Goal: Task Accomplishment & Management: Manage account settings

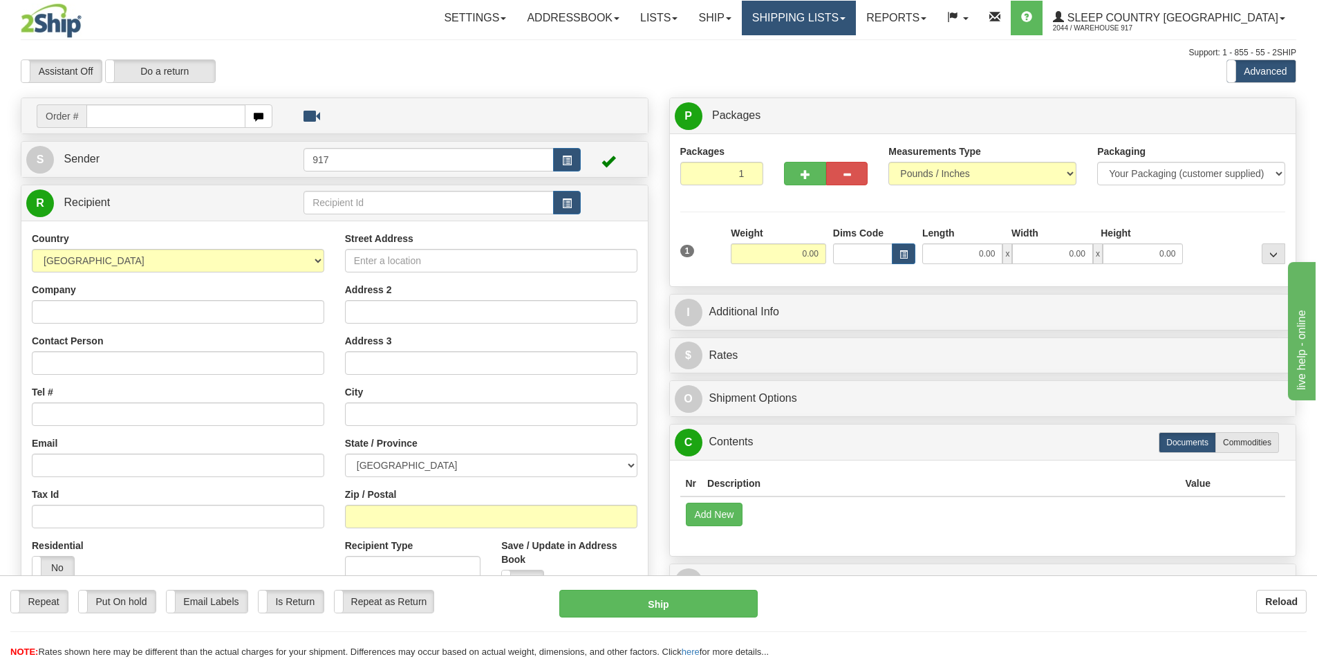
click at [824, 25] on link "Shipping lists" at bounding box center [799, 18] width 114 height 35
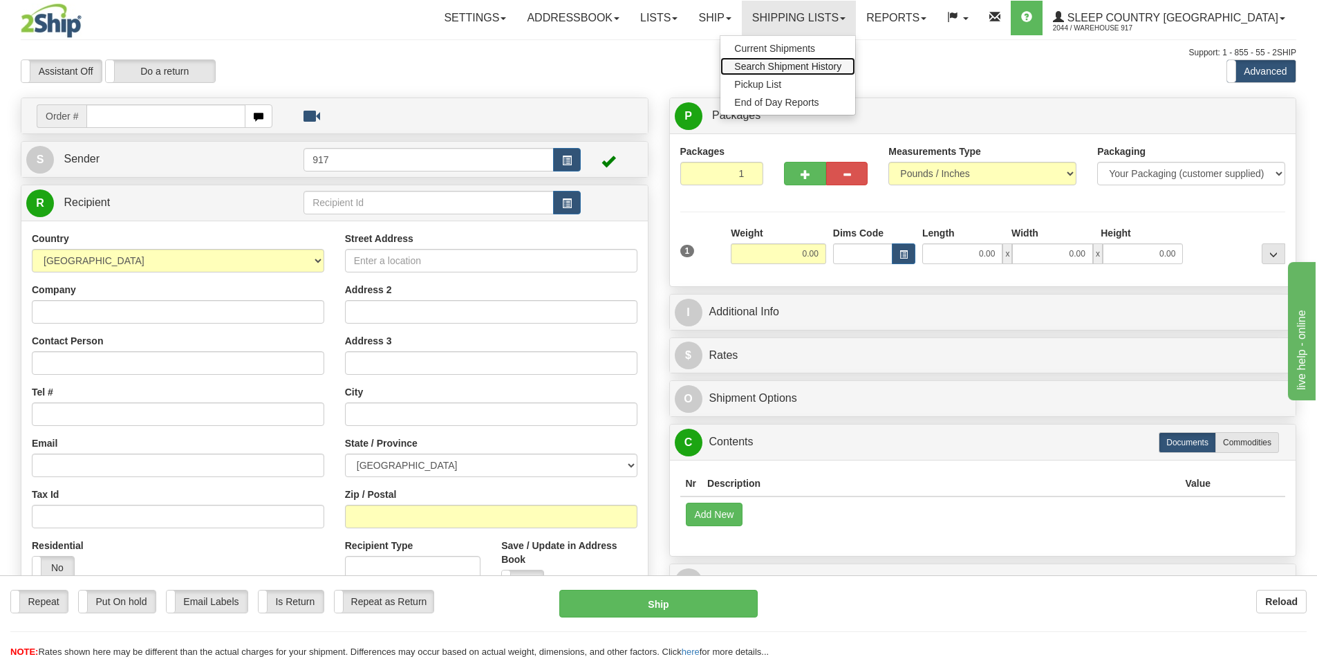
click at [832, 63] on span "Search Shipment History" at bounding box center [787, 66] width 107 height 11
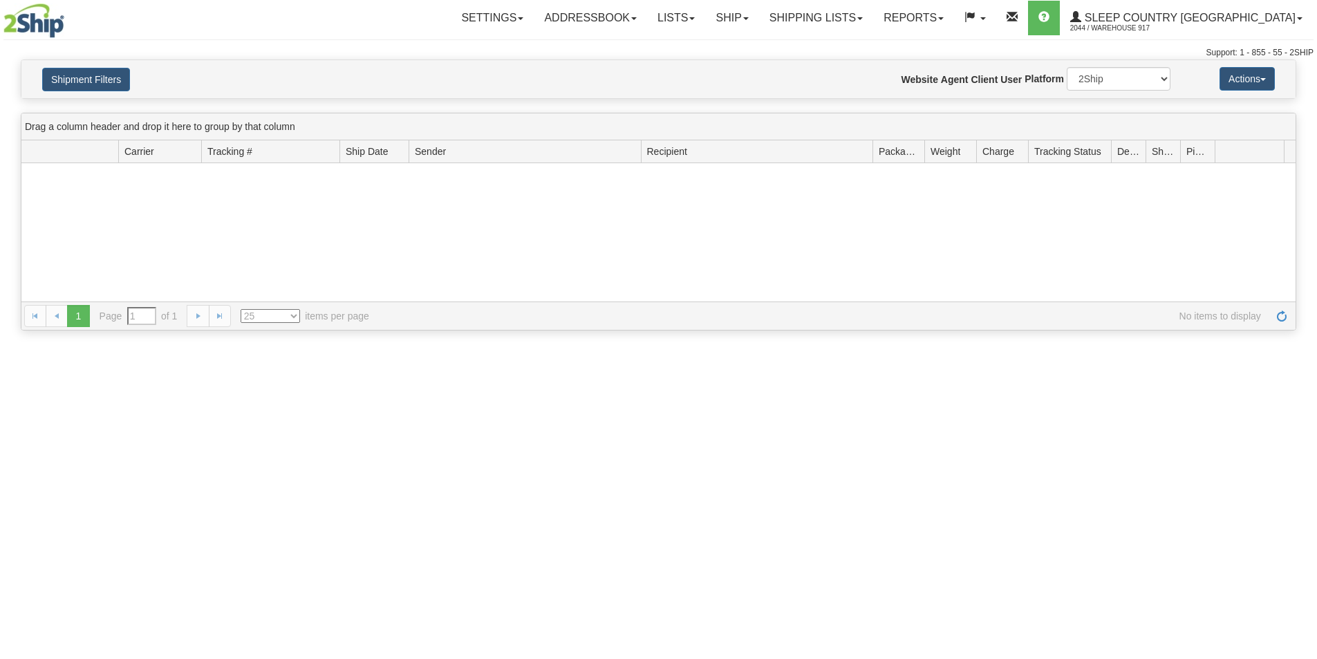
type input "From 09/17/2025 To 09/18/2025"
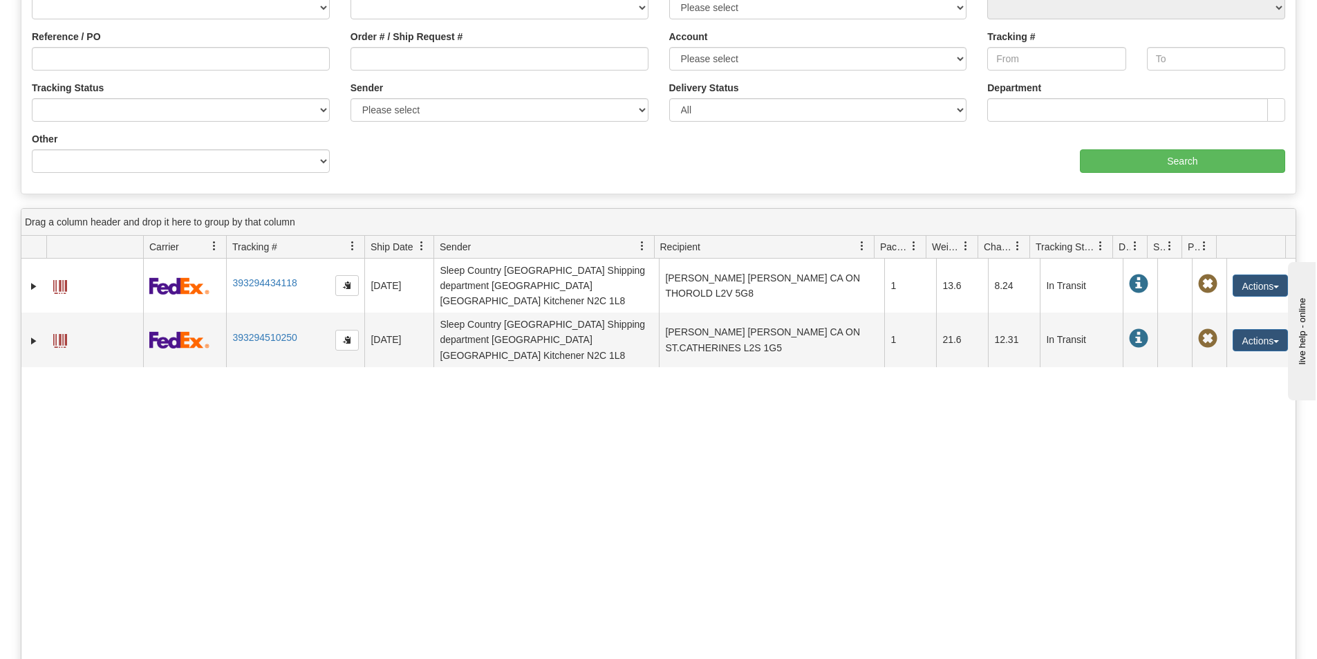
scroll to position [207, 0]
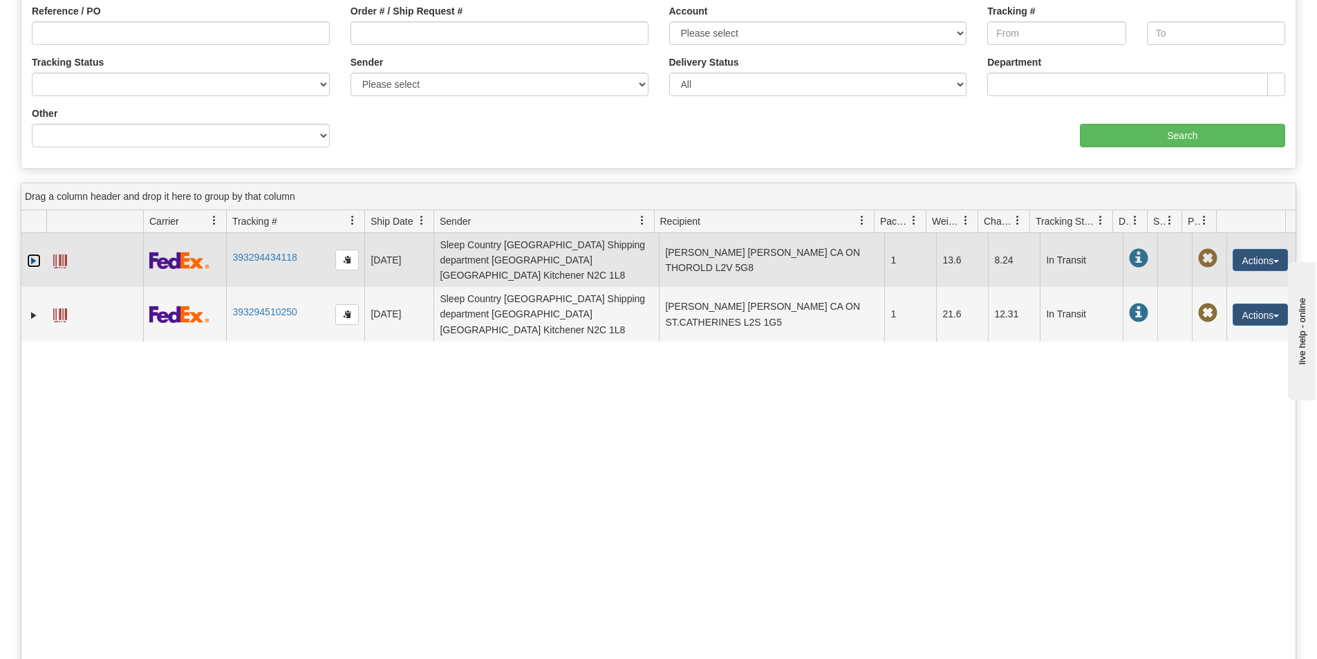
click at [31, 256] on link "Expand" at bounding box center [34, 261] width 14 height 14
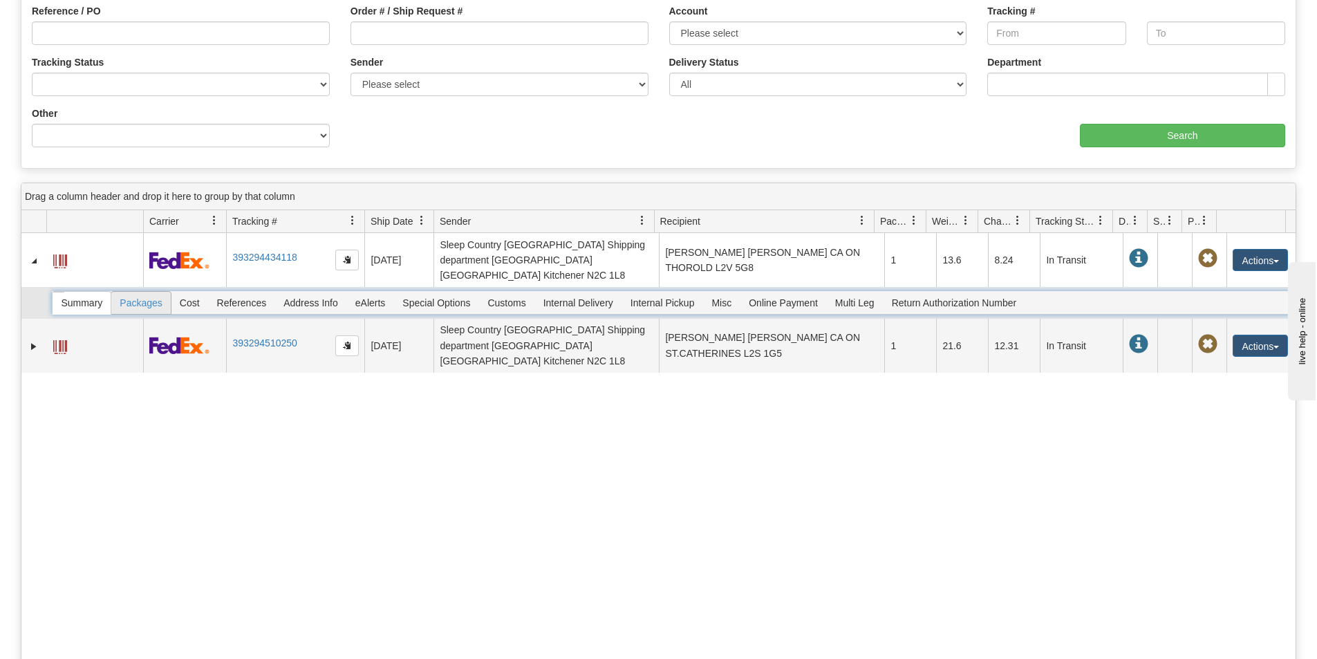
click at [134, 292] on span "Packages" at bounding box center [140, 303] width 59 height 22
click at [89, 291] on div at bounding box center [671, 303] width 1238 height 24
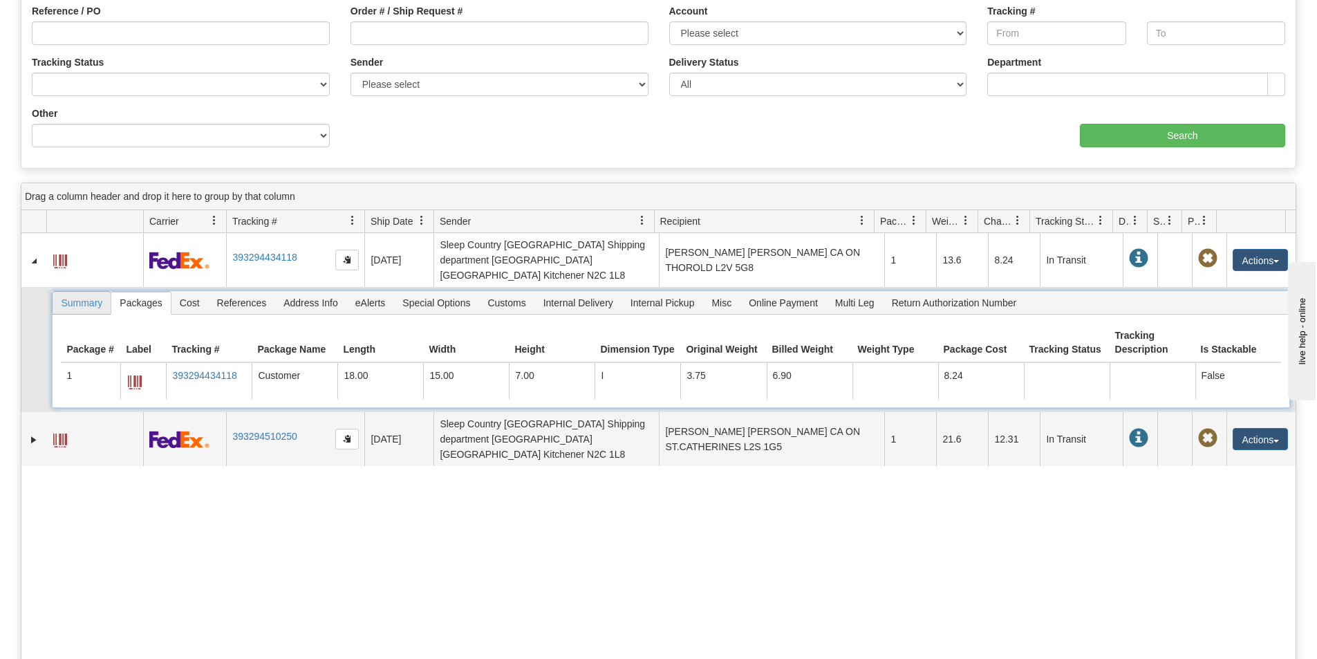
click at [88, 292] on span "Summary" at bounding box center [82, 303] width 58 height 22
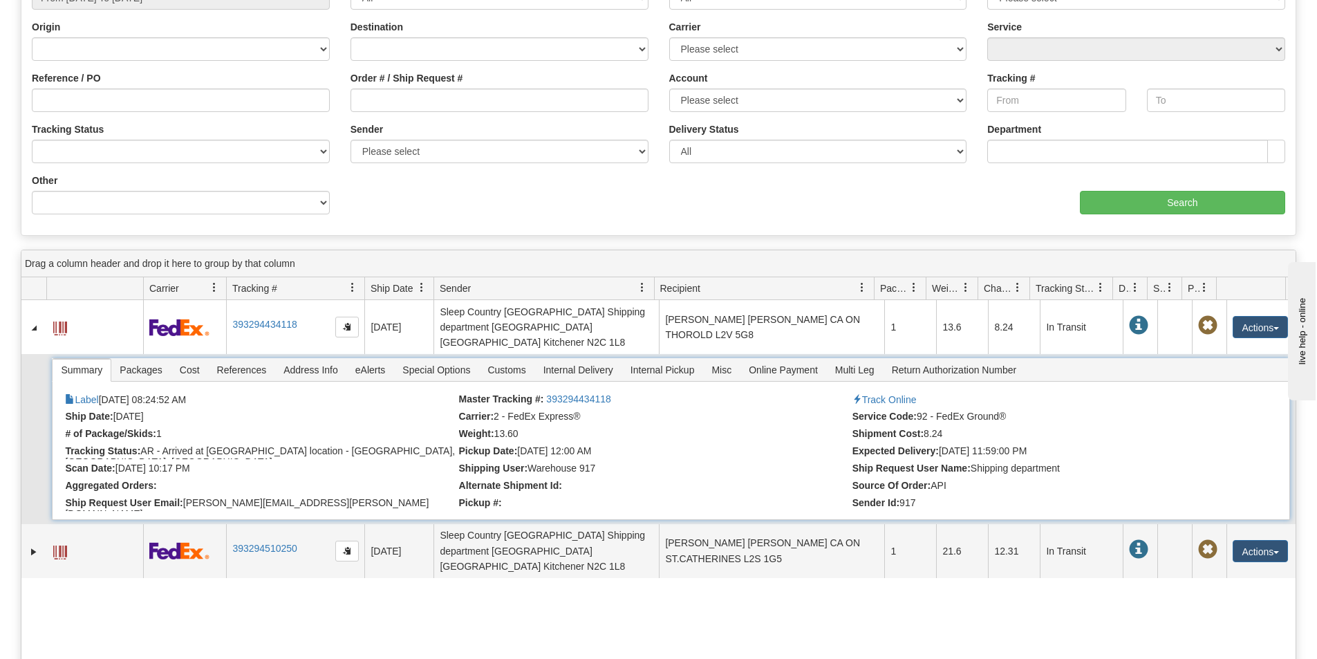
scroll to position [0, 0]
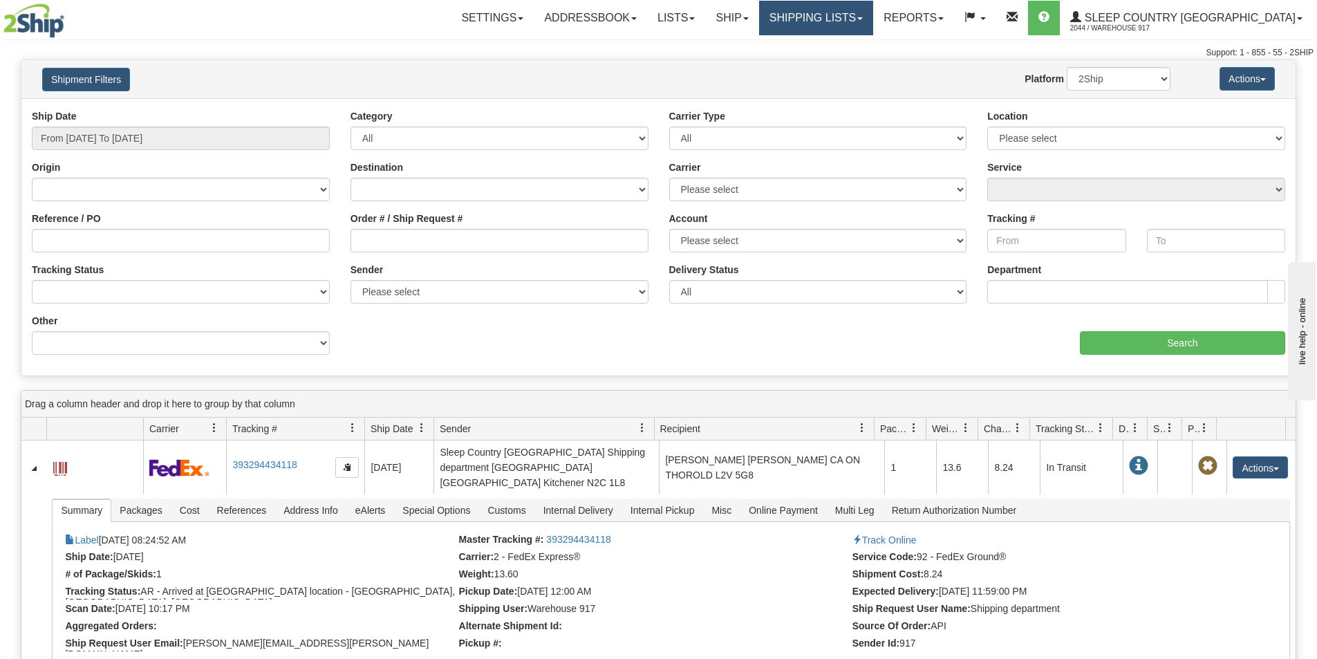
click at [859, 18] on link "Shipping lists" at bounding box center [816, 18] width 114 height 35
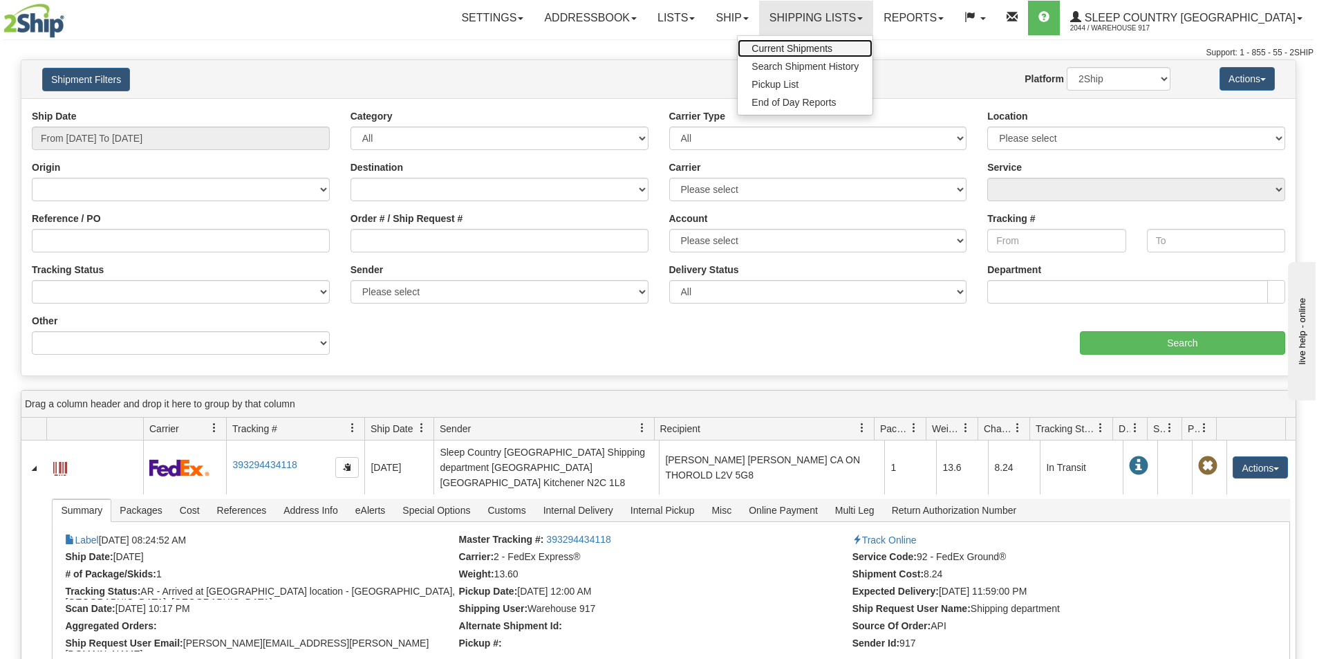
click at [833, 53] on span "Current Shipments" at bounding box center [792, 48] width 81 height 11
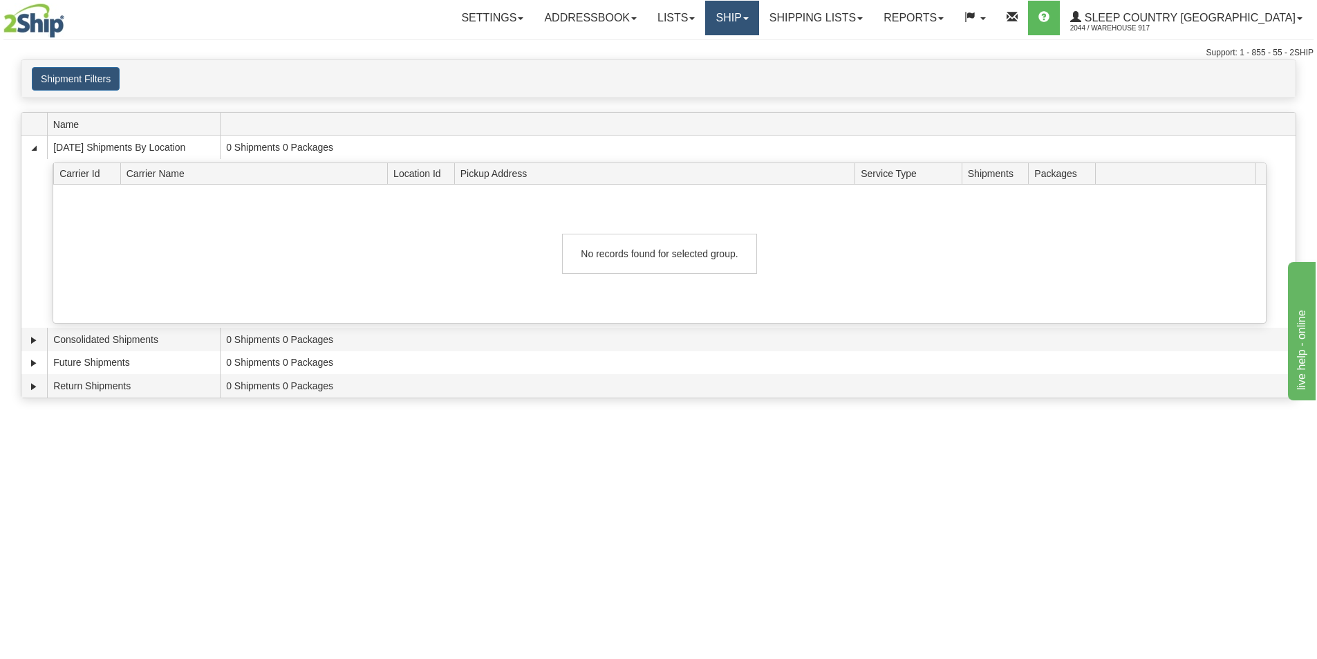
drag, startPoint x: 797, startPoint y: 25, endPoint x: 759, endPoint y: 46, distance: 43.9
click at [759, 25] on link "Ship" at bounding box center [731, 18] width 53 height 35
click at [700, 49] on span "Ship Screen" at bounding box center [673, 48] width 53 height 11
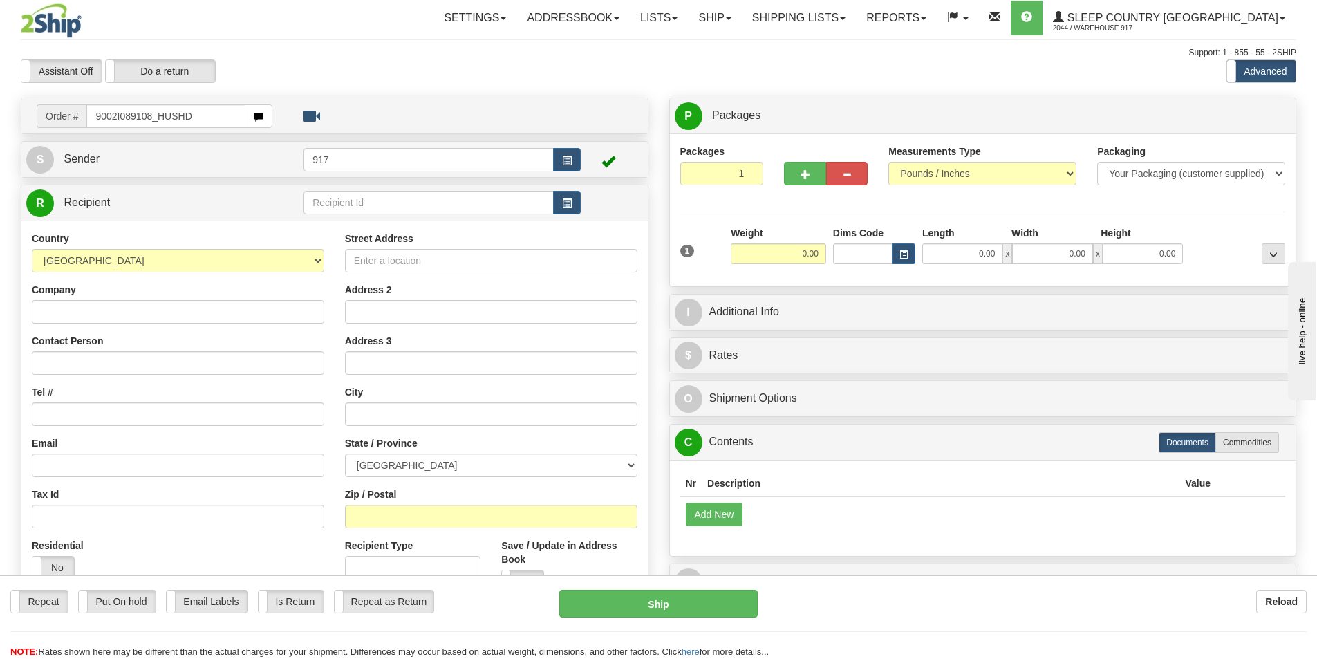
type input "9002I089108_HUSHD"
click at [126, 118] on input "text" at bounding box center [165, 116] width 159 height 24
paste input "9002I089108"
type input "9002I089108_HUSHD"
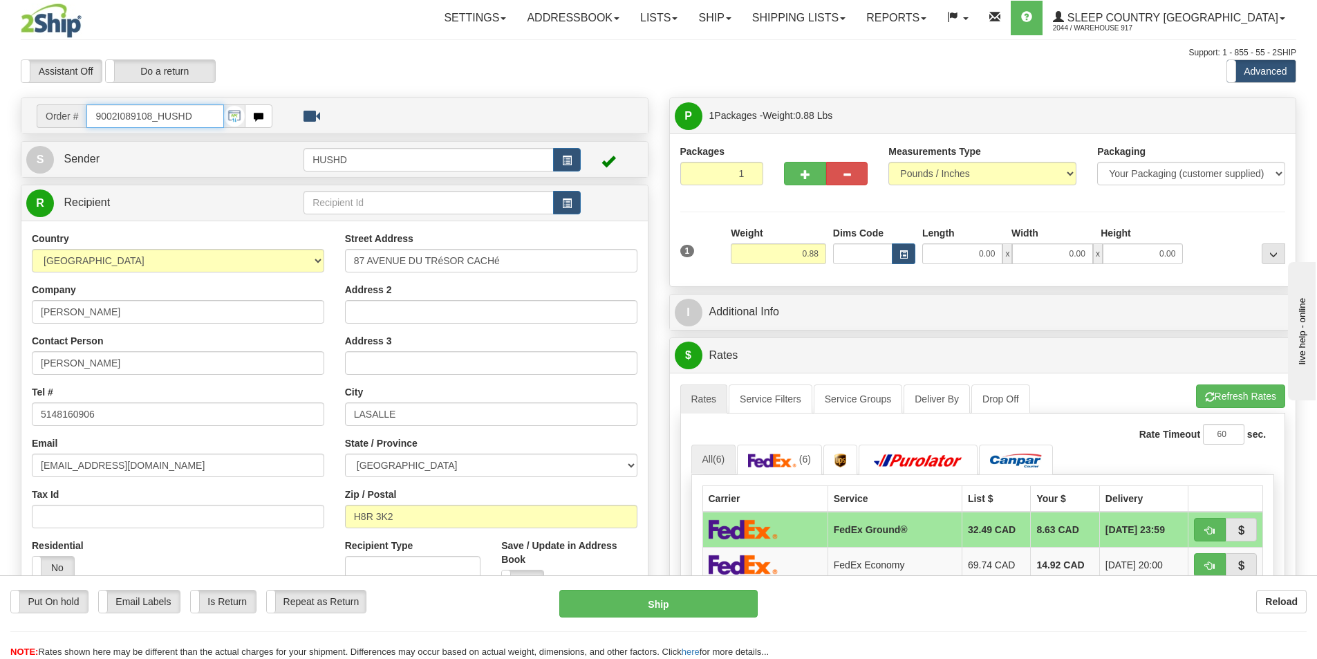
click at [196, 122] on input "9002I089108_HUSHD" at bounding box center [155, 116] width 138 height 24
paste input "95983"
type input "9002I095983_HUSHD"
click at [954, 242] on div "Length" at bounding box center [963, 234] width 89 height 17
click at [959, 249] on input "0.00" at bounding box center [962, 253] width 80 height 21
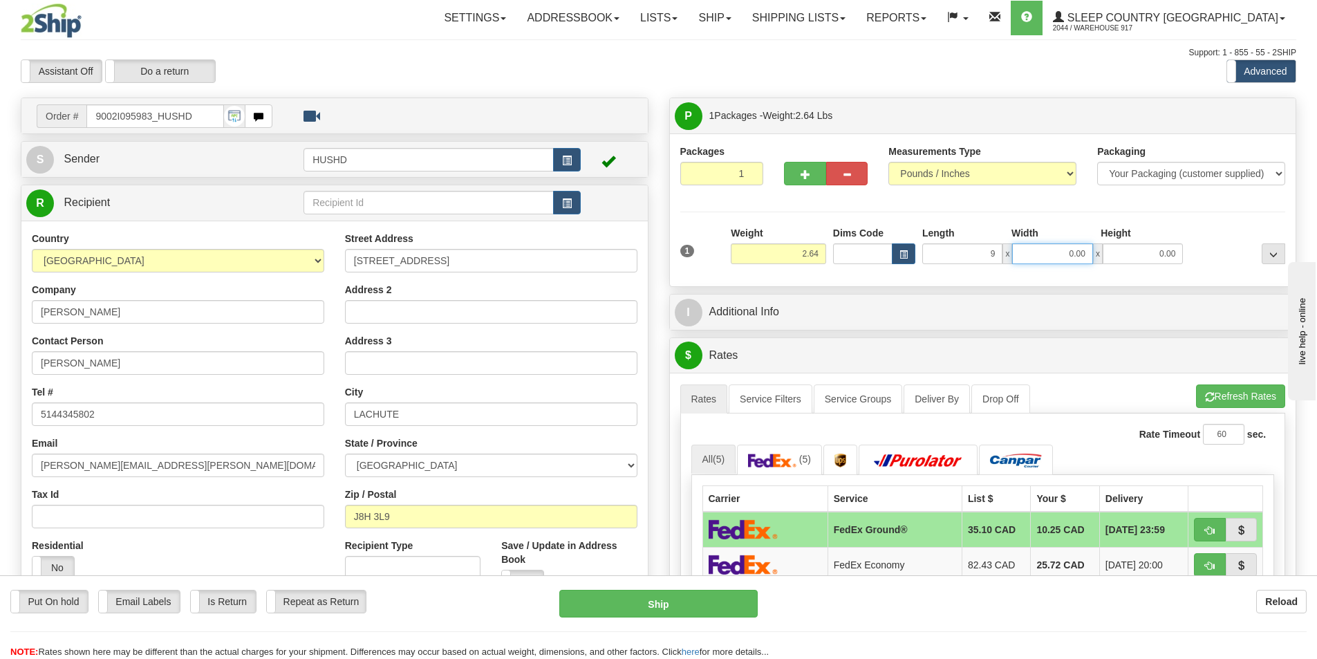
type input "9.00"
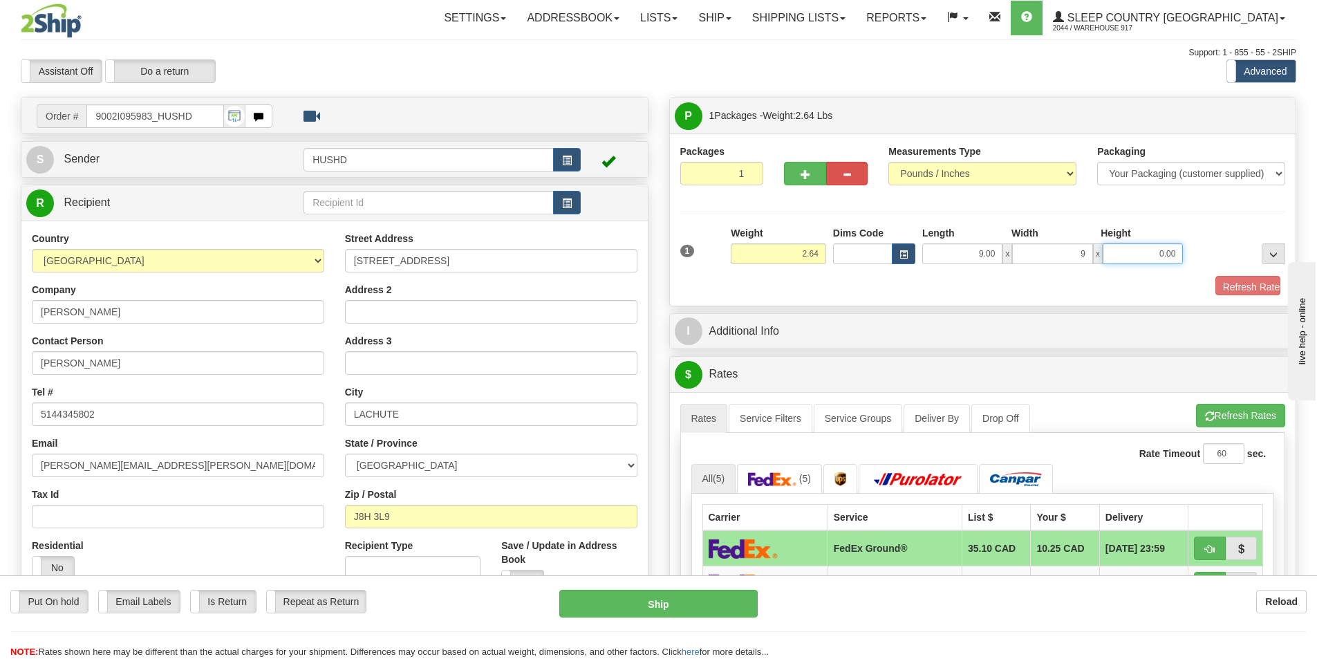
type input "9.00"
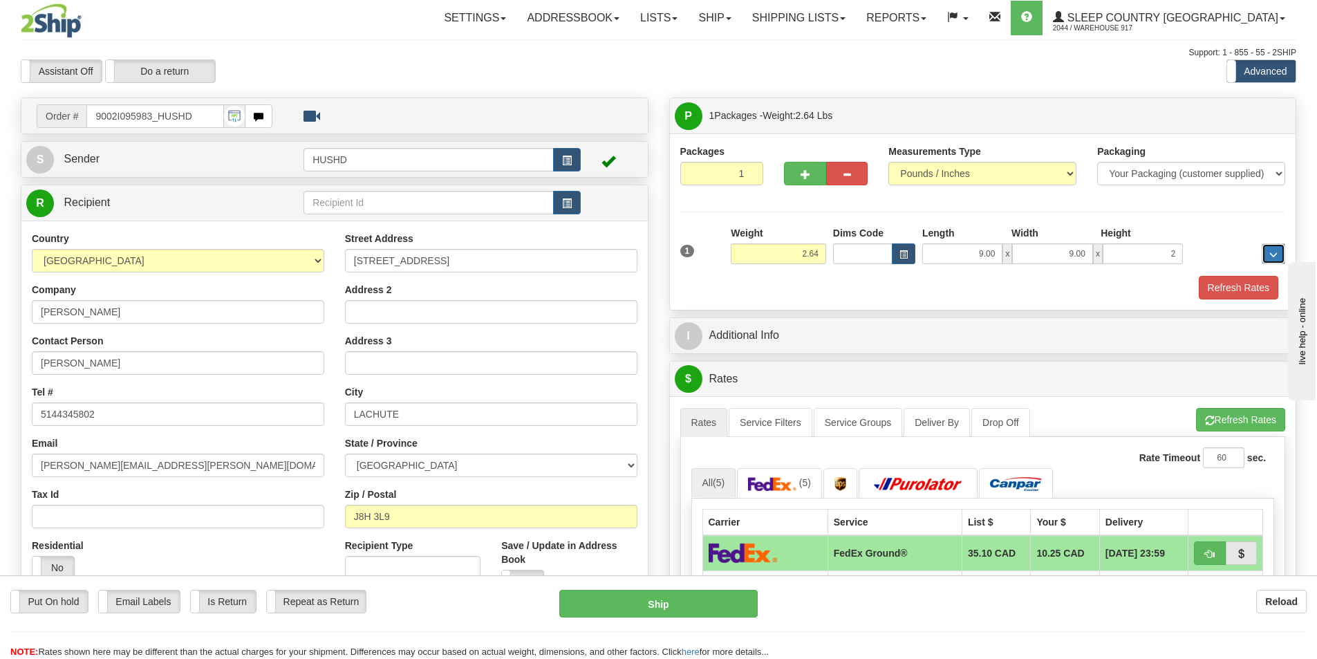
type input "2.00"
click at [1234, 289] on button "Refresh Rates" at bounding box center [1239, 288] width 80 height 24
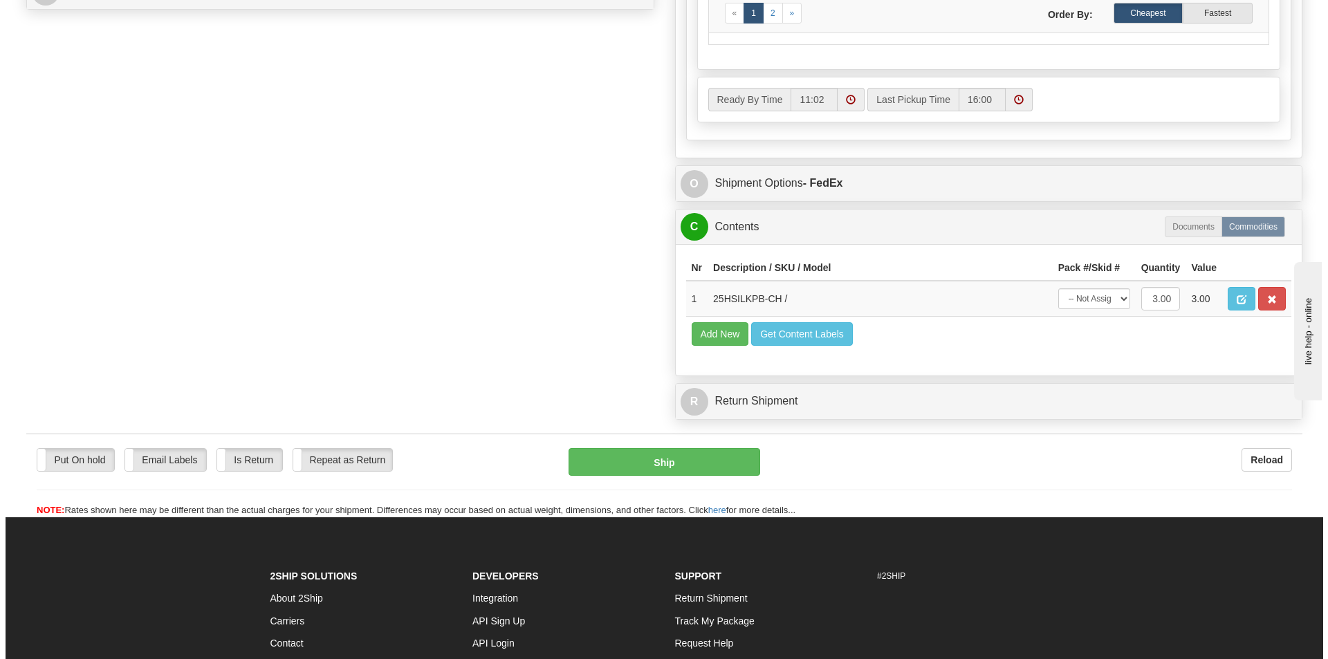
scroll to position [277, 0]
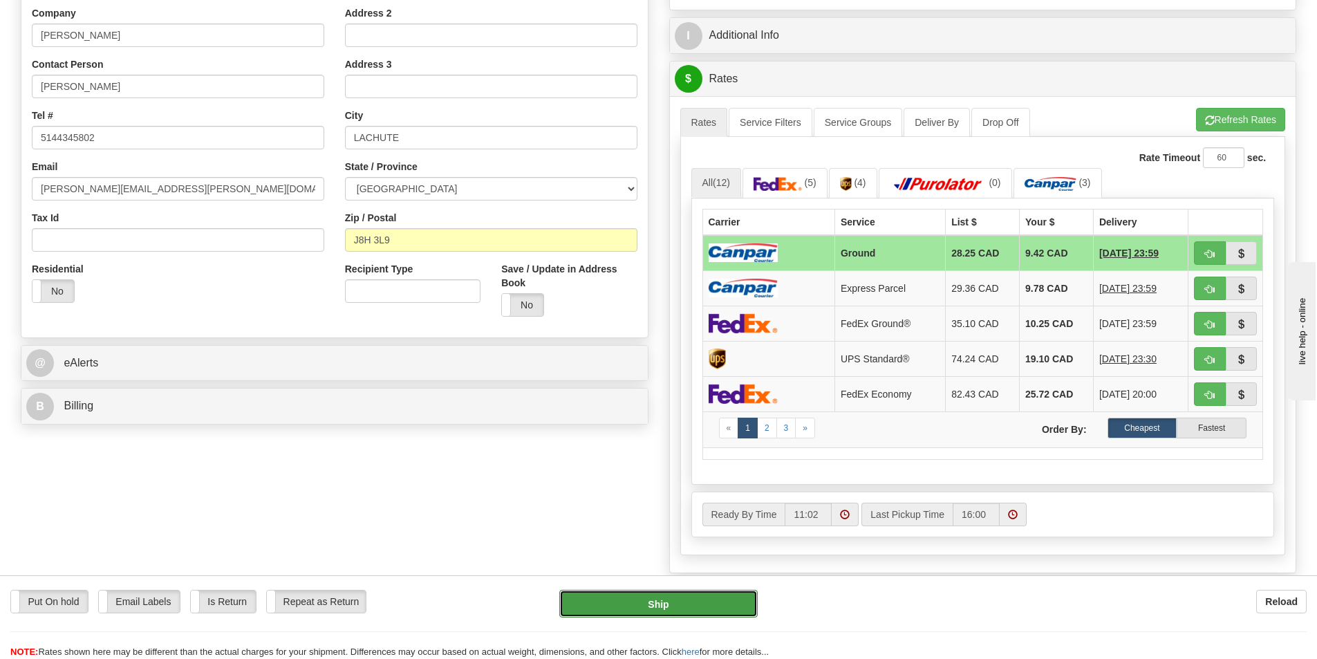
click at [667, 593] on button "Ship" at bounding box center [658, 604] width 198 height 28
type input "1"
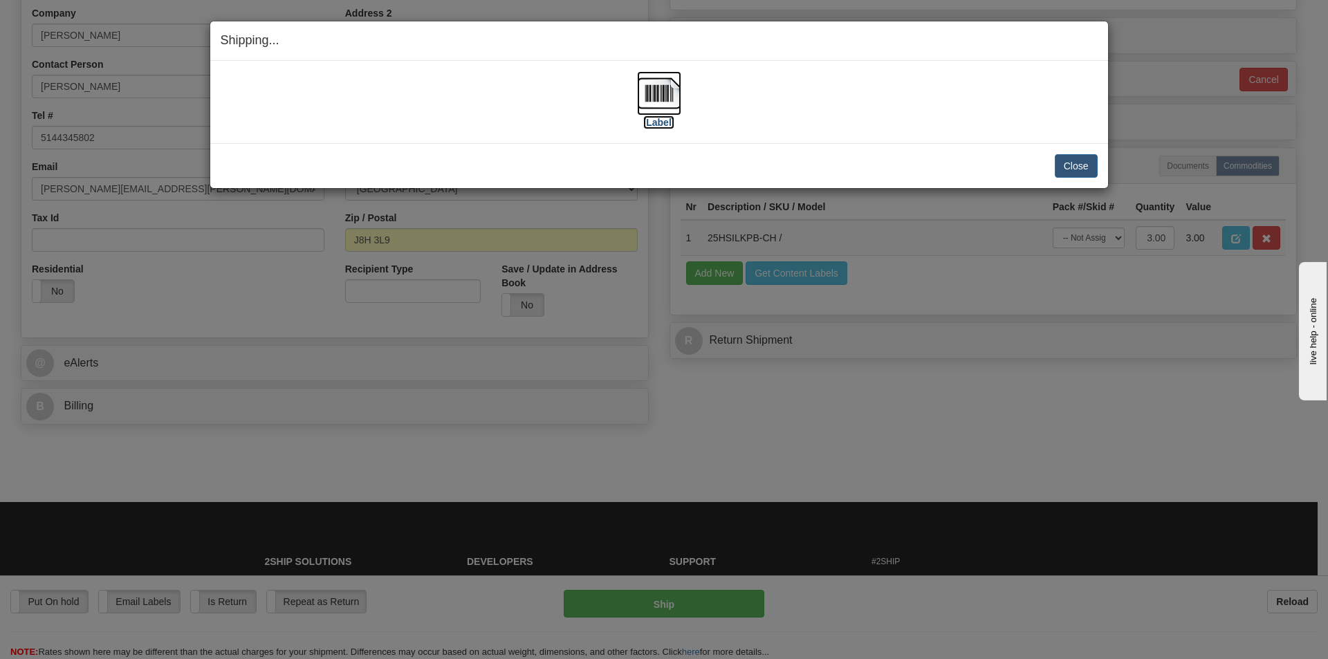
click at [647, 77] on img at bounding box center [659, 93] width 44 height 44
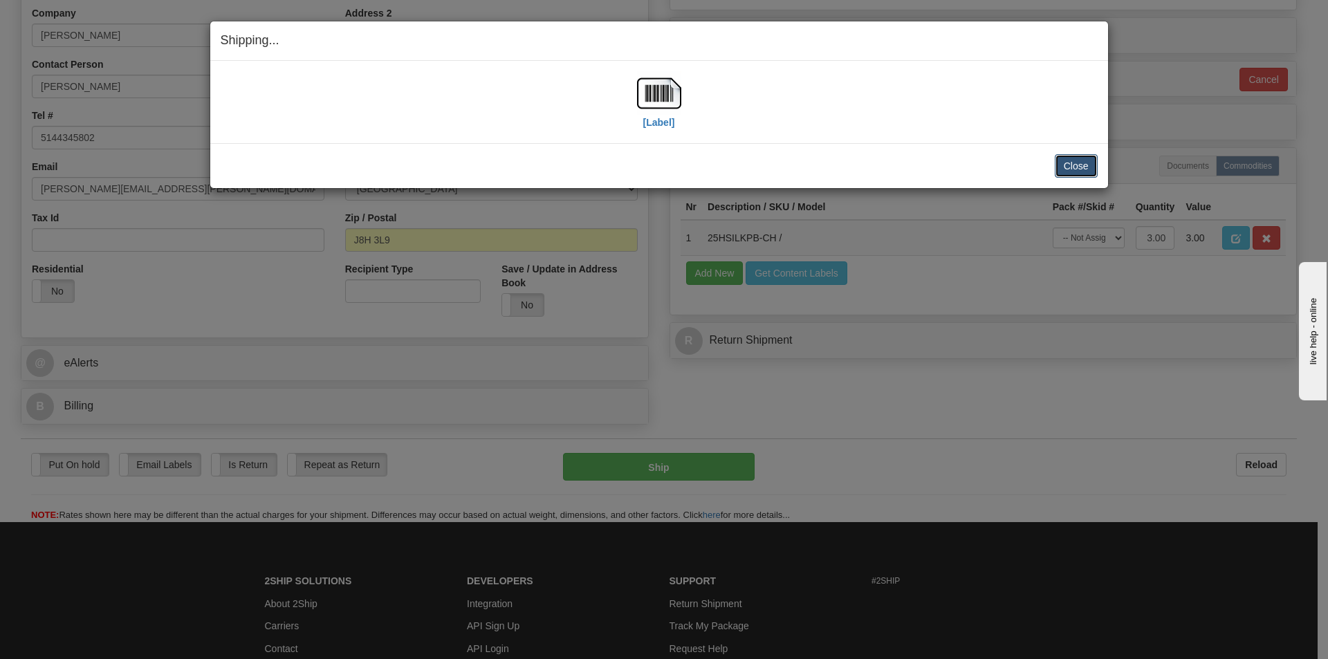
click at [1085, 169] on button "Close" at bounding box center [1075, 166] width 43 height 24
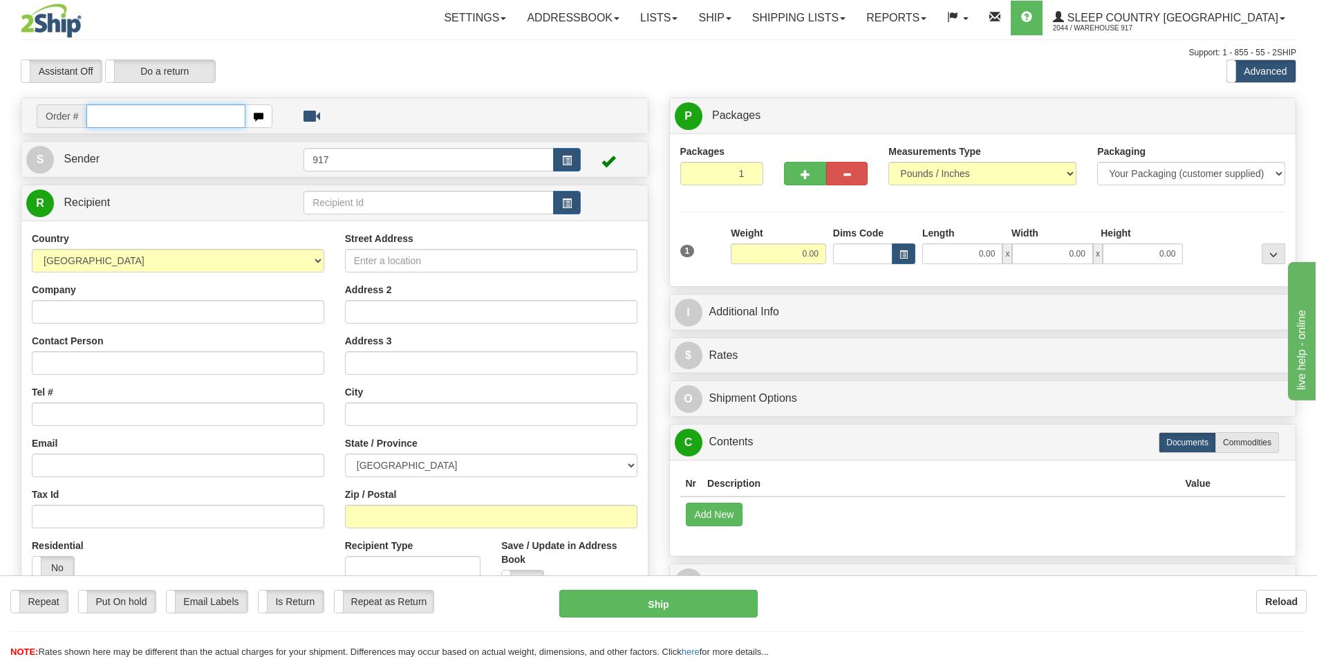
click at [147, 109] on input "text" at bounding box center [165, 116] width 159 height 24
paste input "9000I098771"
type input "9000I098771_HUSHD"
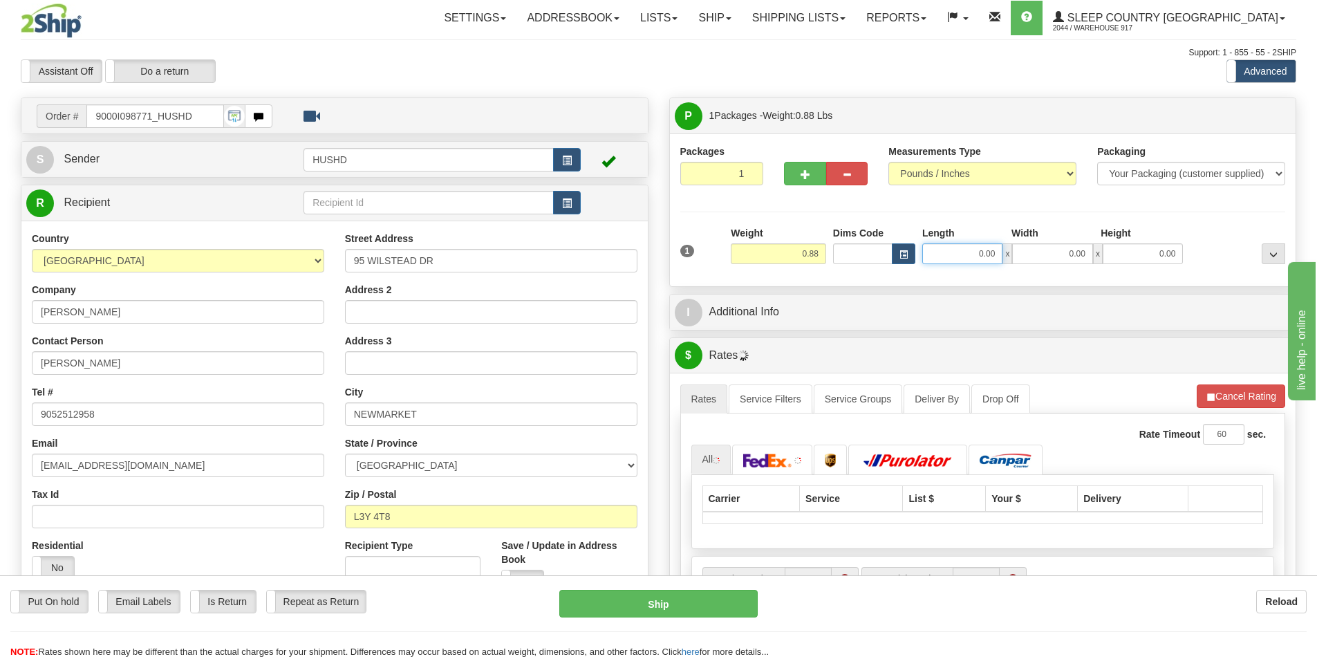
click at [995, 259] on input "0.00" at bounding box center [962, 253] width 80 height 21
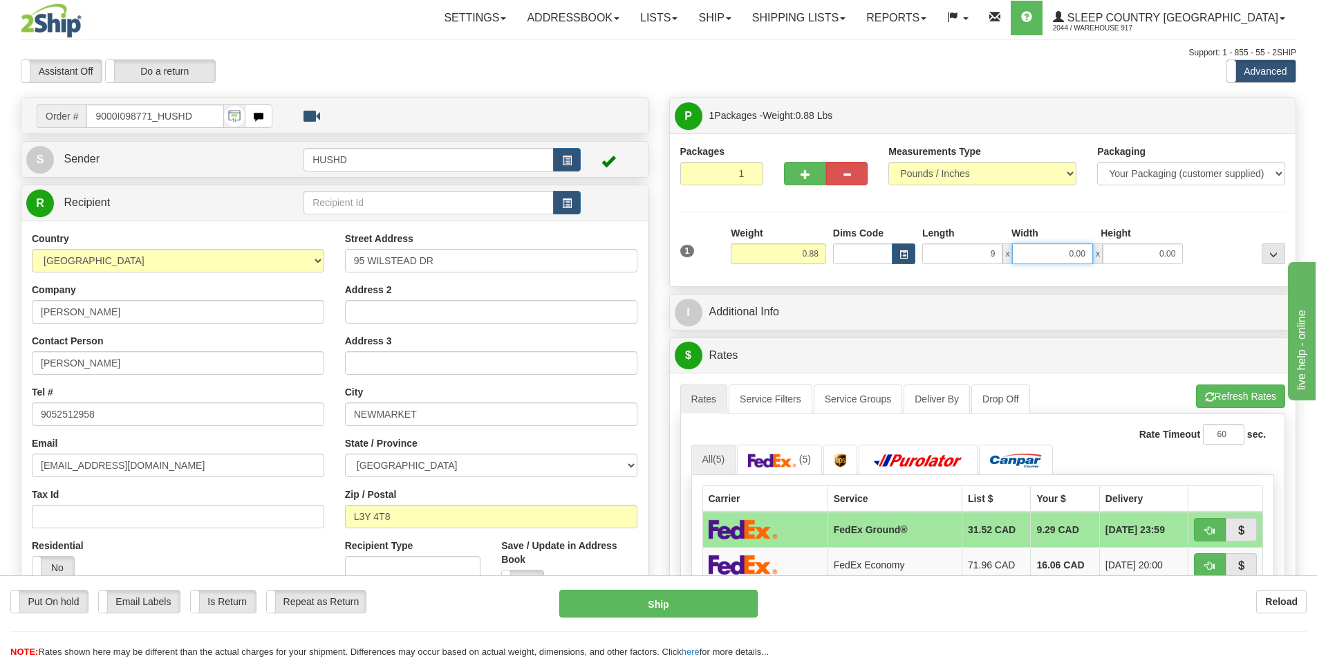
type input "9.00"
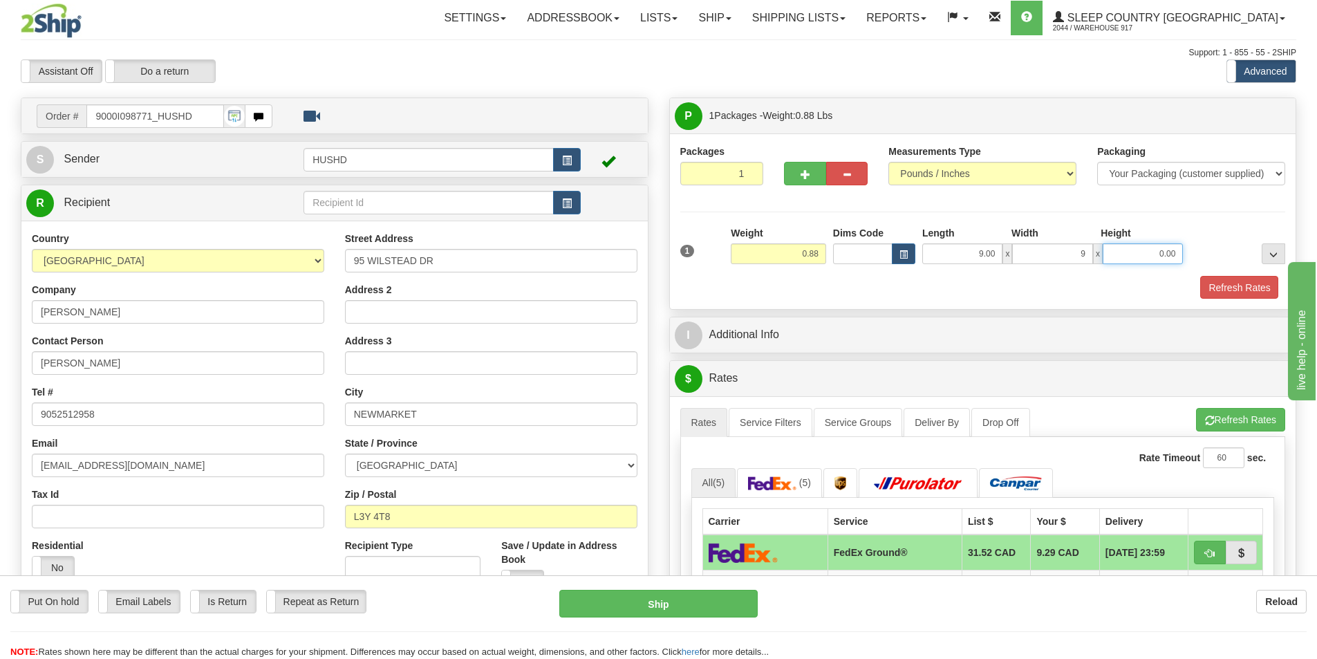
type input "9.00"
type input "2.00"
click at [1231, 288] on button "Refresh Rates" at bounding box center [1239, 288] width 80 height 24
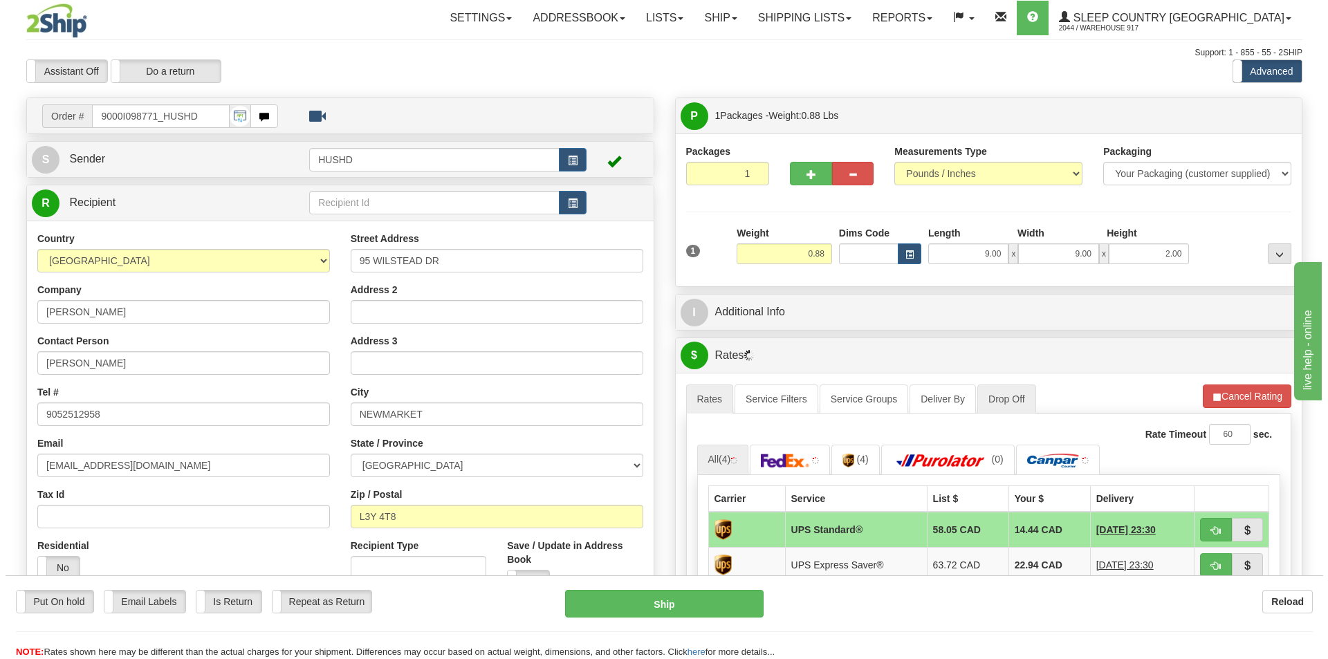
scroll to position [277, 0]
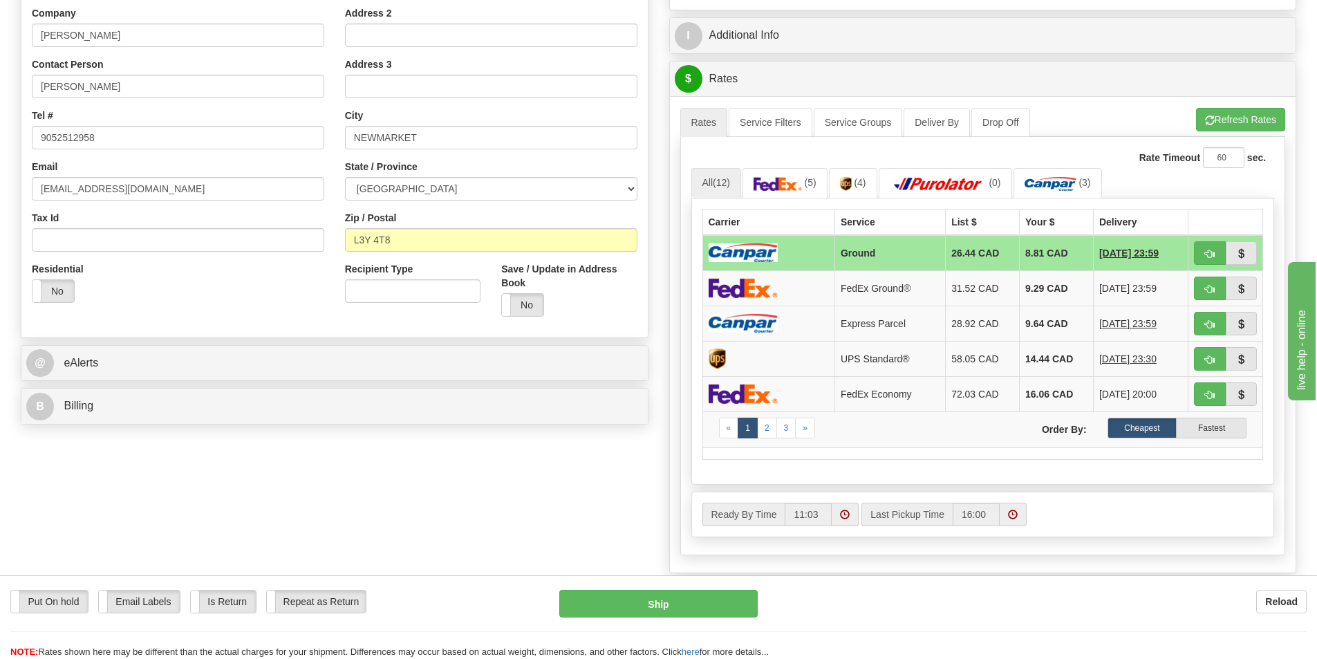
click at [651, 622] on div "Put On hold Put On hold Email Labels Email Labels Edit Is Return Is Return Repe…" at bounding box center [658, 624] width 1317 height 69
click at [662, 602] on button "Ship" at bounding box center [658, 604] width 198 height 28
type input "1"
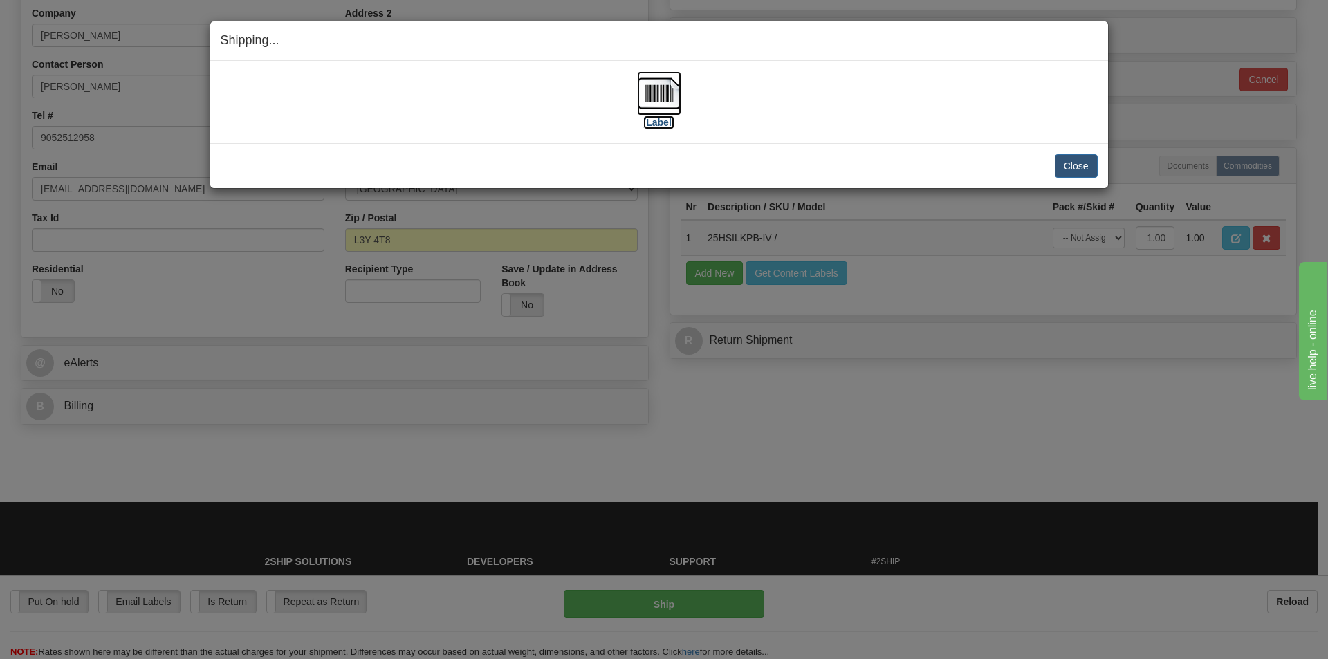
click at [653, 97] on img at bounding box center [659, 93] width 44 height 44
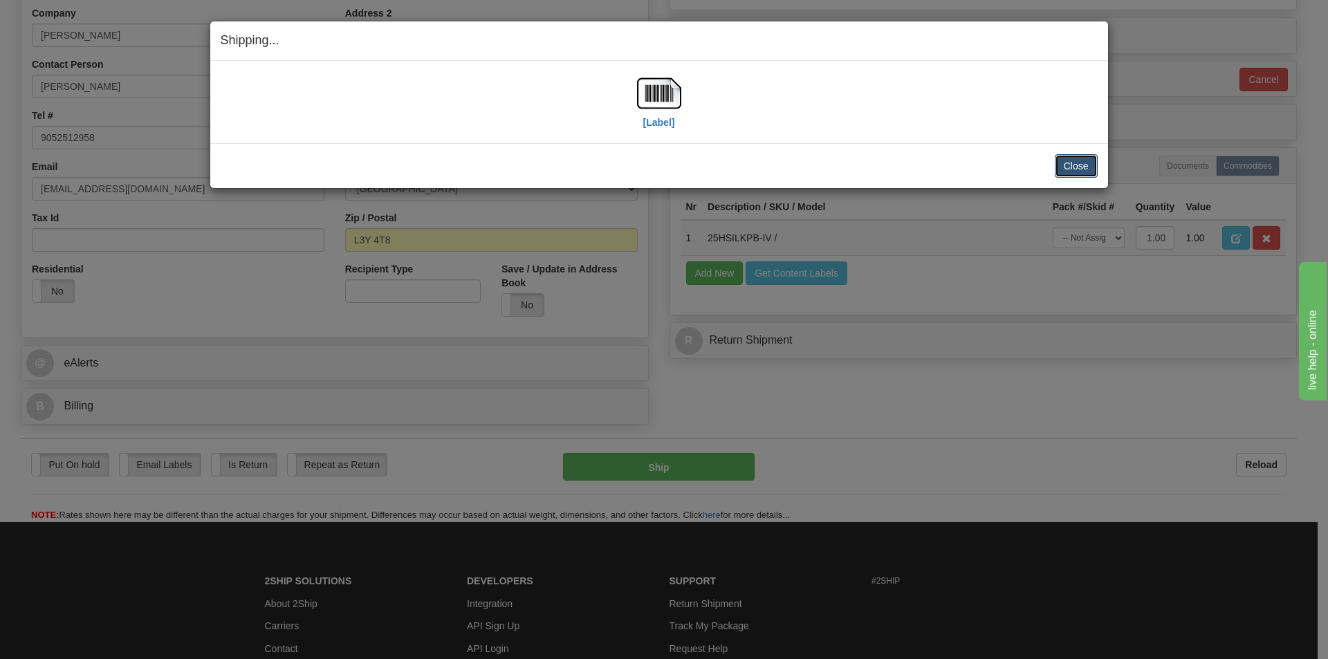
click at [1076, 160] on button "Close" at bounding box center [1075, 166] width 43 height 24
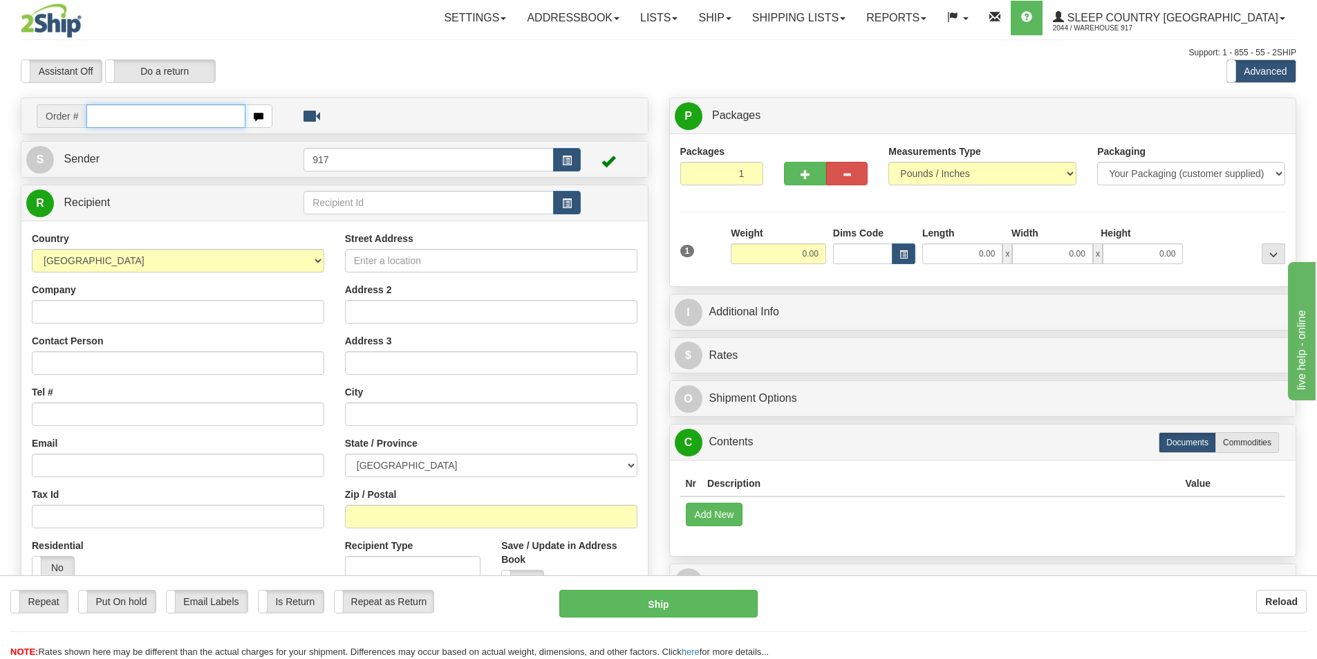
click at [179, 111] on input "text" at bounding box center [165, 116] width 159 height 24
paste input "9002I097991"
type input "9002I097991"
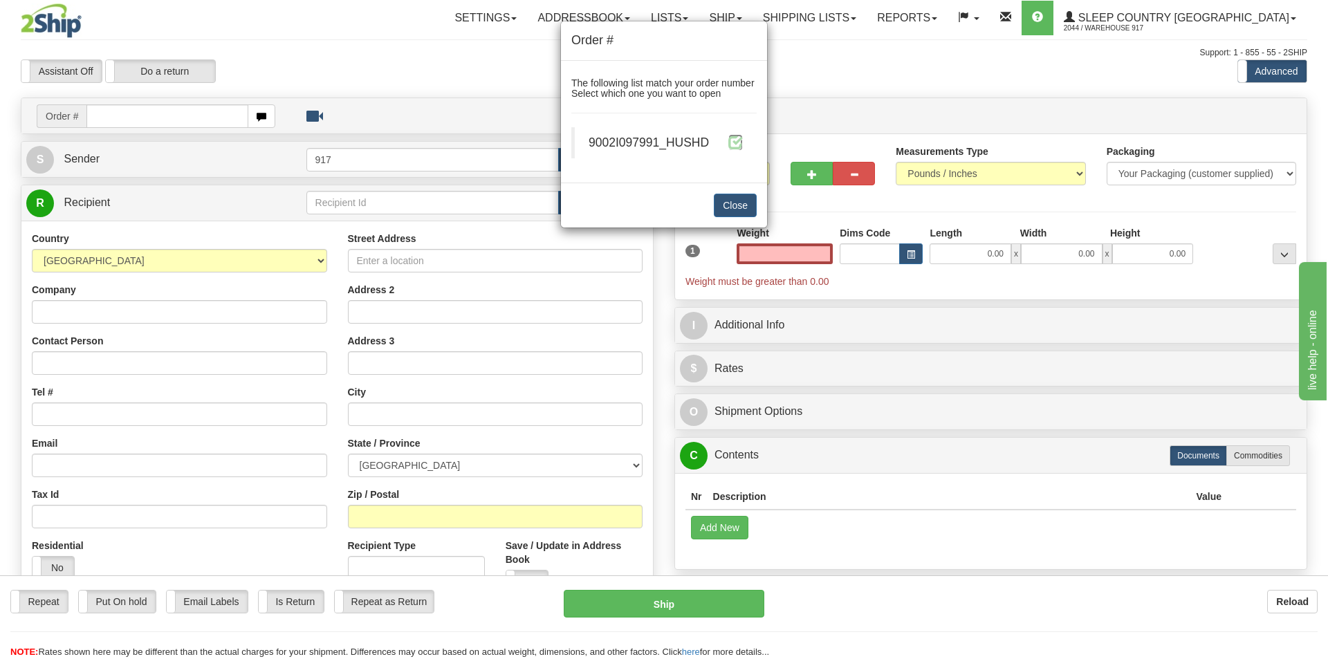
type input "0.00"
click at [736, 145] on span at bounding box center [735, 142] width 15 height 15
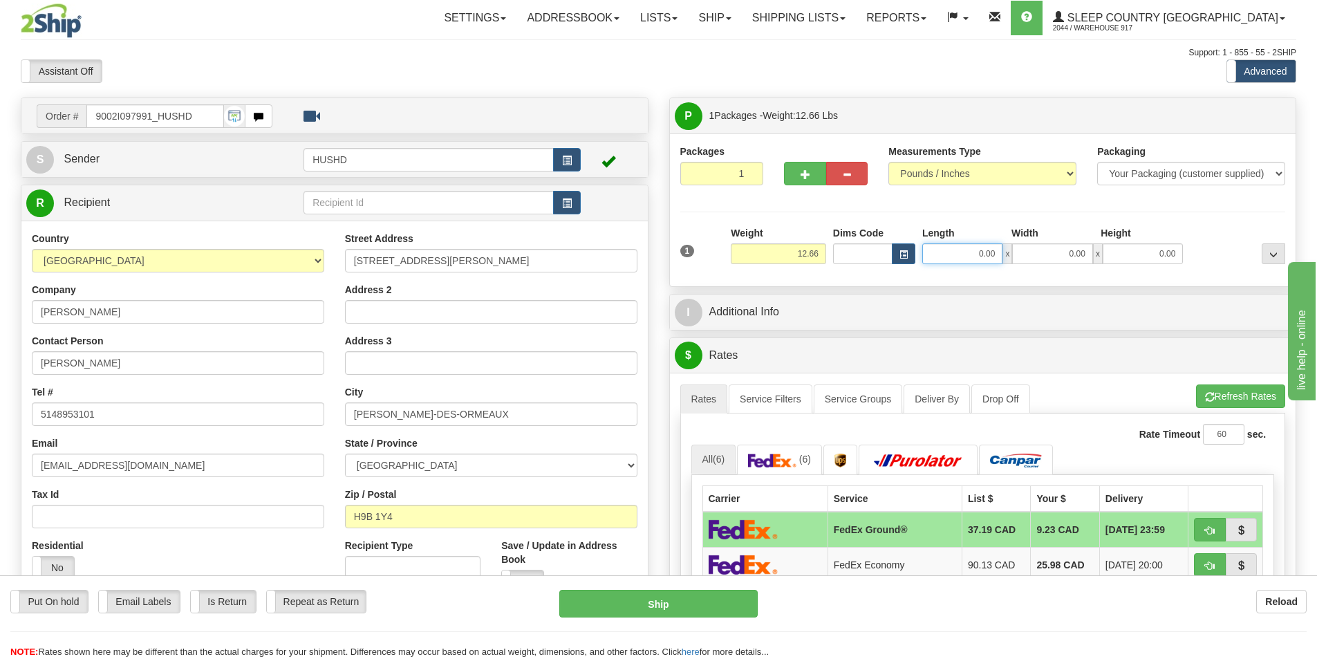
click at [984, 261] on input "0.00" at bounding box center [962, 253] width 80 height 21
type input "22.00"
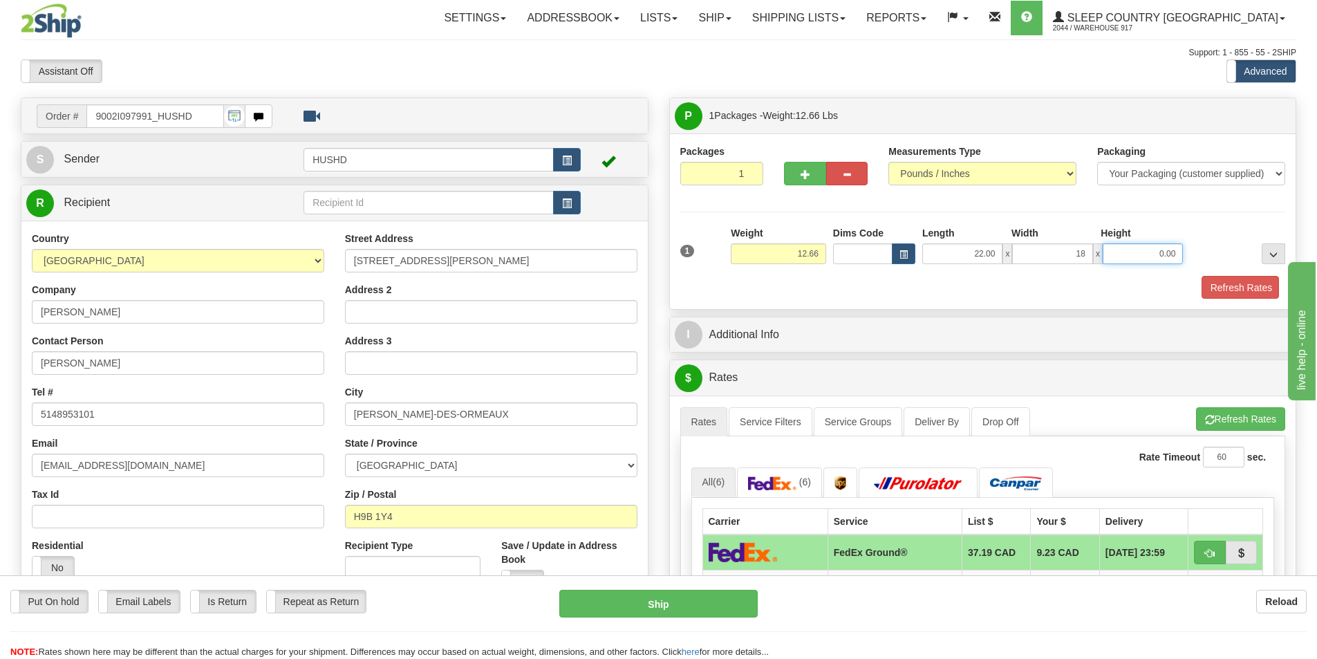
type input "18.00"
type input "13.00"
drag, startPoint x: 976, startPoint y: 298, endPoint x: 1026, endPoint y: 299, distance: 50.5
click at [976, 298] on div "Refresh Rates" at bounding box center [983, 288] width 613 height 24
click at [1241, 282] on button "Refresh Rates" at bounding box center [1239, 288] width 80 height 24
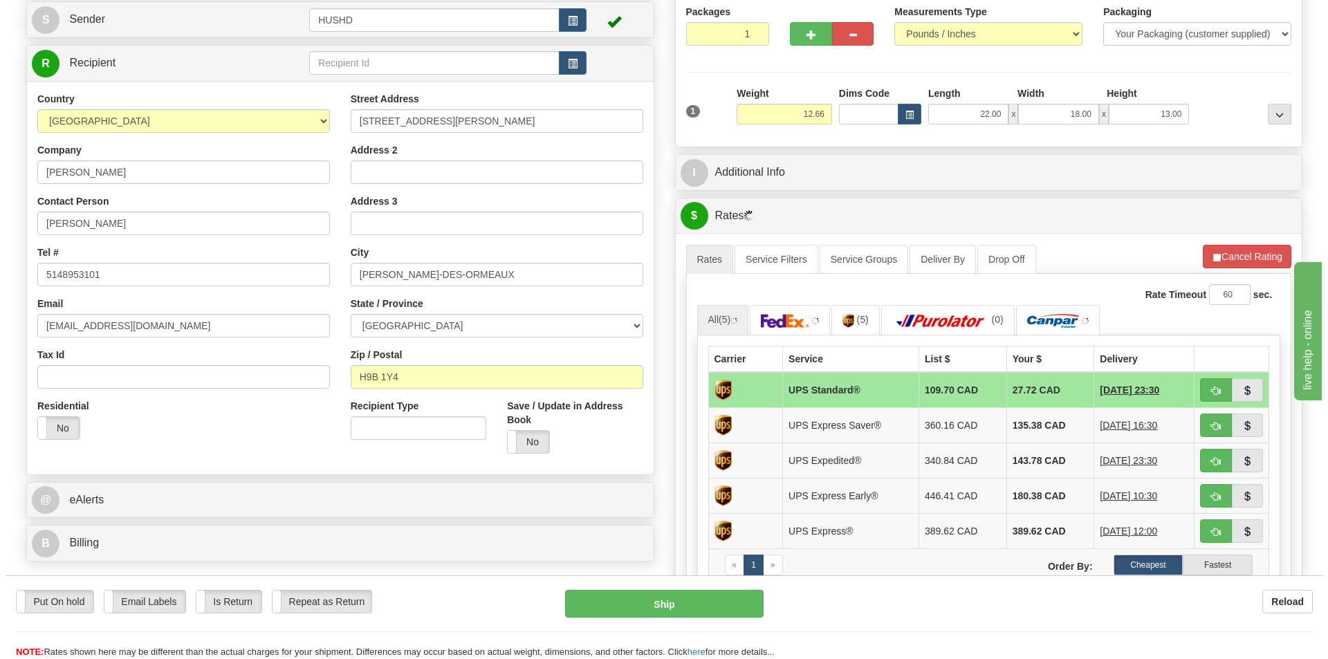
scroll to position [346, 0]
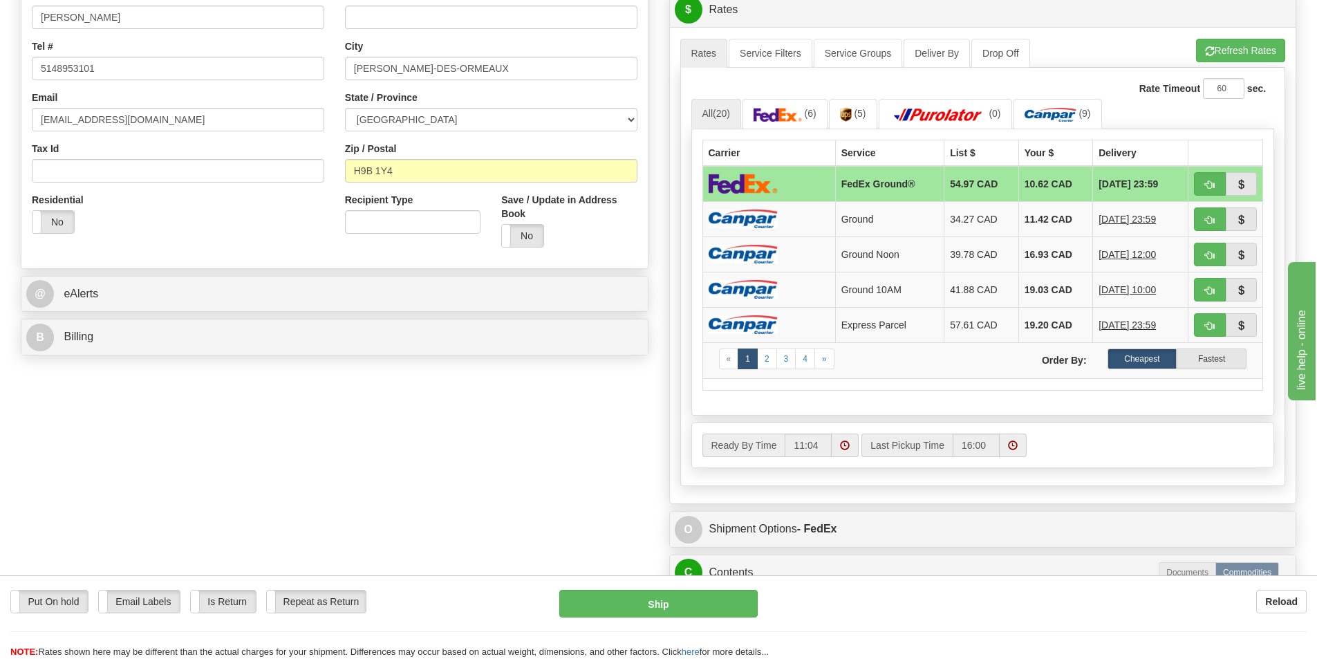
click at [622, 620] on div "Put On hold Put On hold Email Labels Email Labels Edit Is Return Is Return Repe…" at bounding box center [658, 624] width 1317 height 69
click at [629, 613] on button "Ship" at bounding box center [658, 604] width 198 height 28
type input "92"
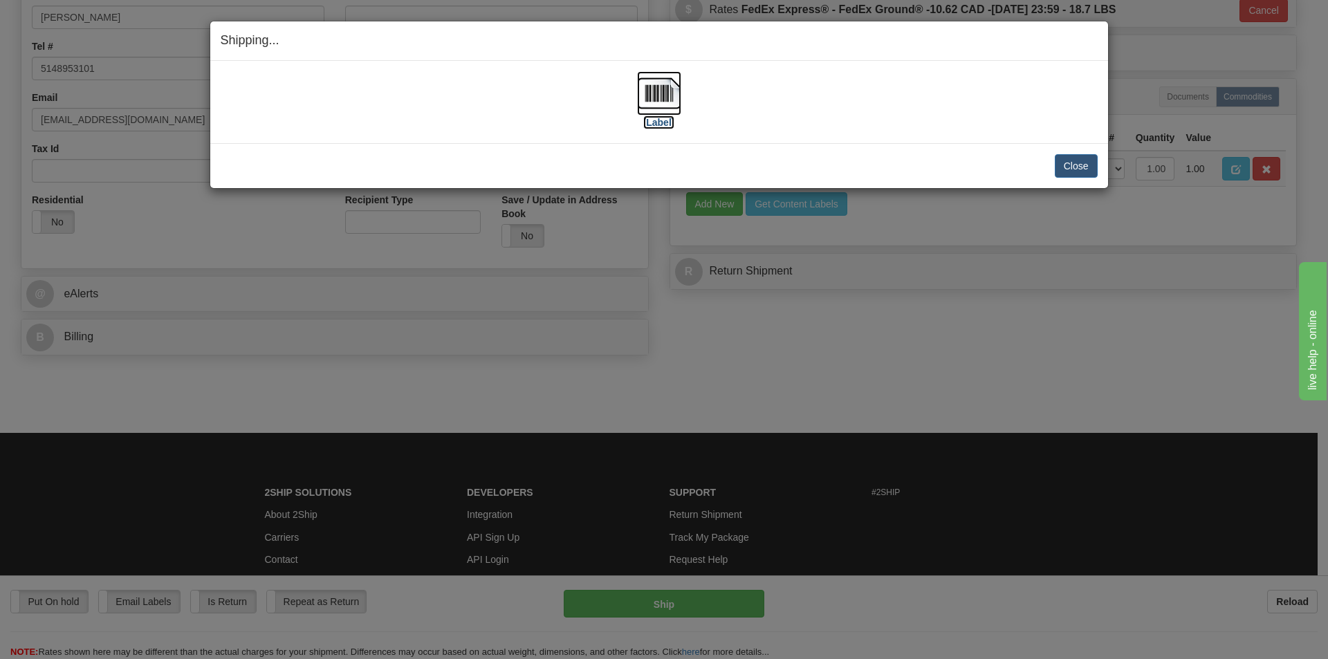
click at [664, 95] on img at bounding box center [659, 93] width 44 height 44
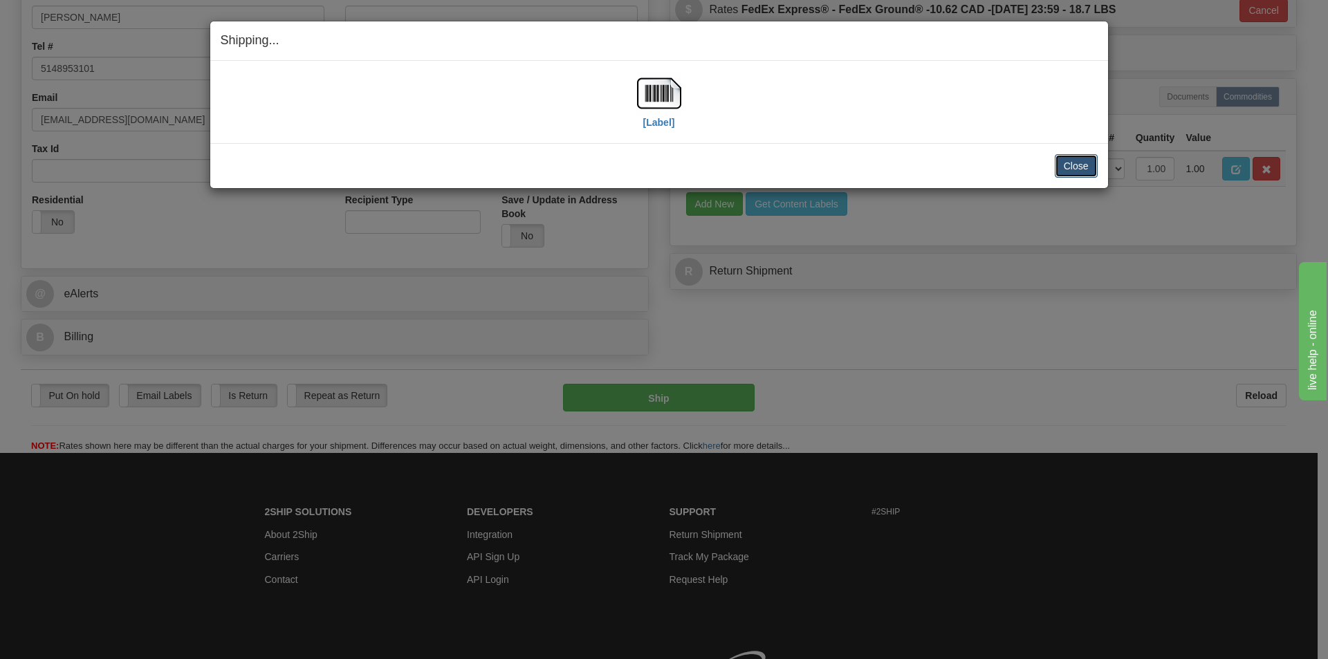
click at [1066, 169] on button "Close" at bounding box center [1075, 166] width 43 height 24
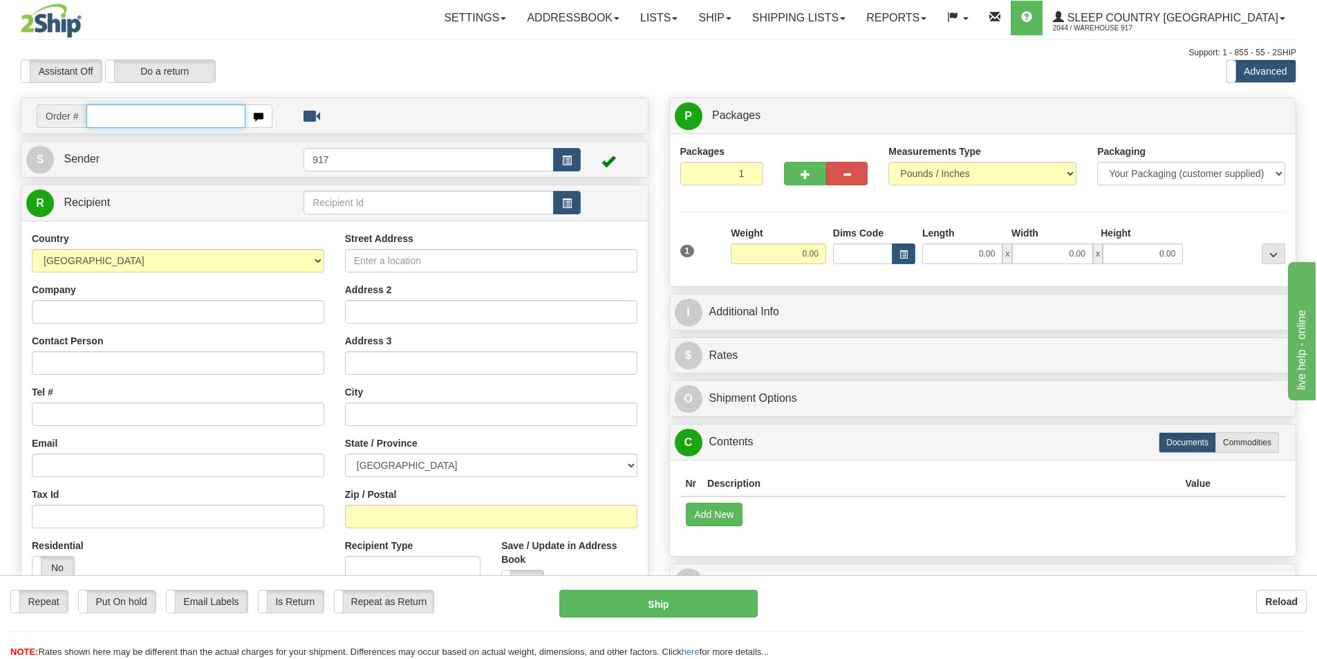
click at [214, 120] on input "text" at bounding box center [165, 116] width 159 height 24
paste input "9002I095983"
type input "9002I095983_HUSHD"
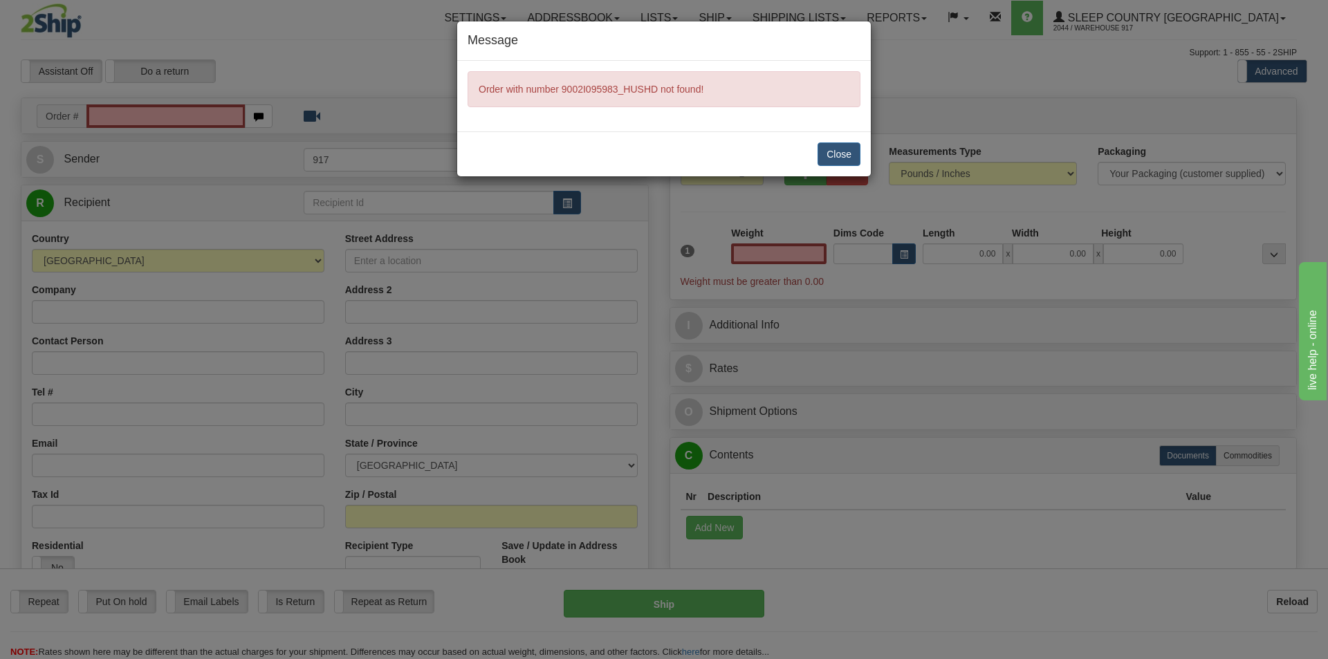
type input "0.00"
click at [835, 154] on button "Close" at bounding box center [838, 154] width 43 height 24
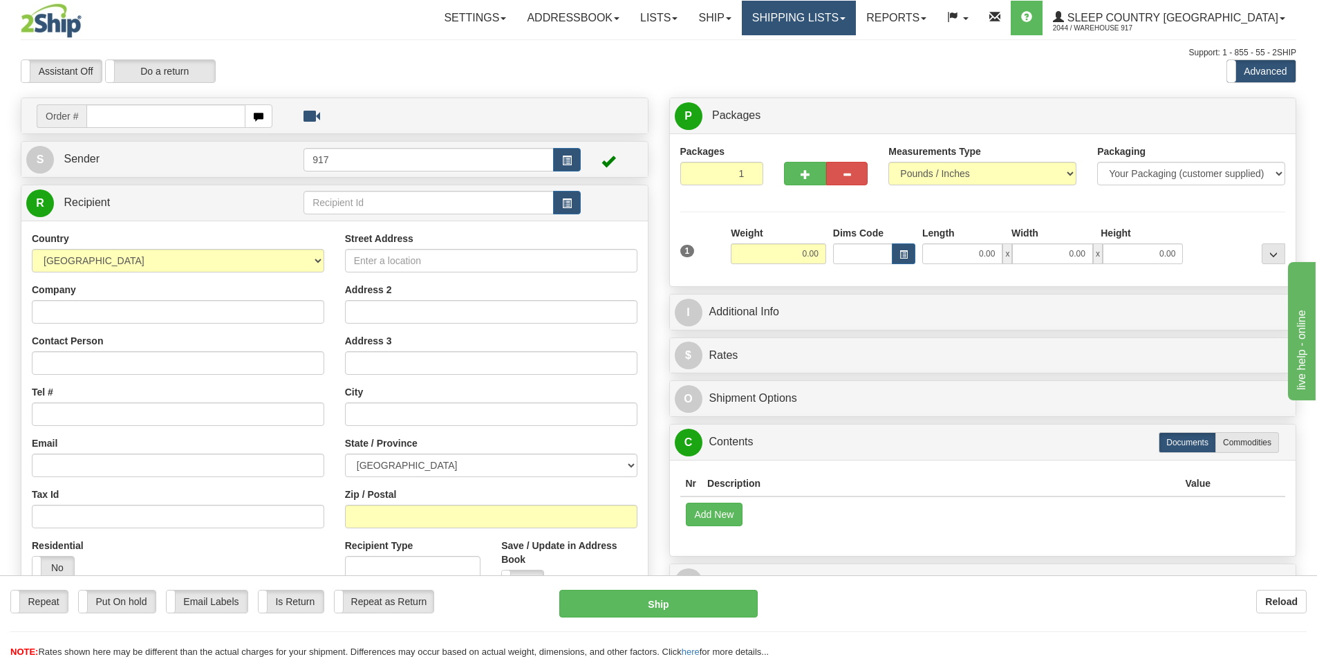
click at [856, 24] on link "Shipping lists" at bounding box center [799, 18] width 114 height 35
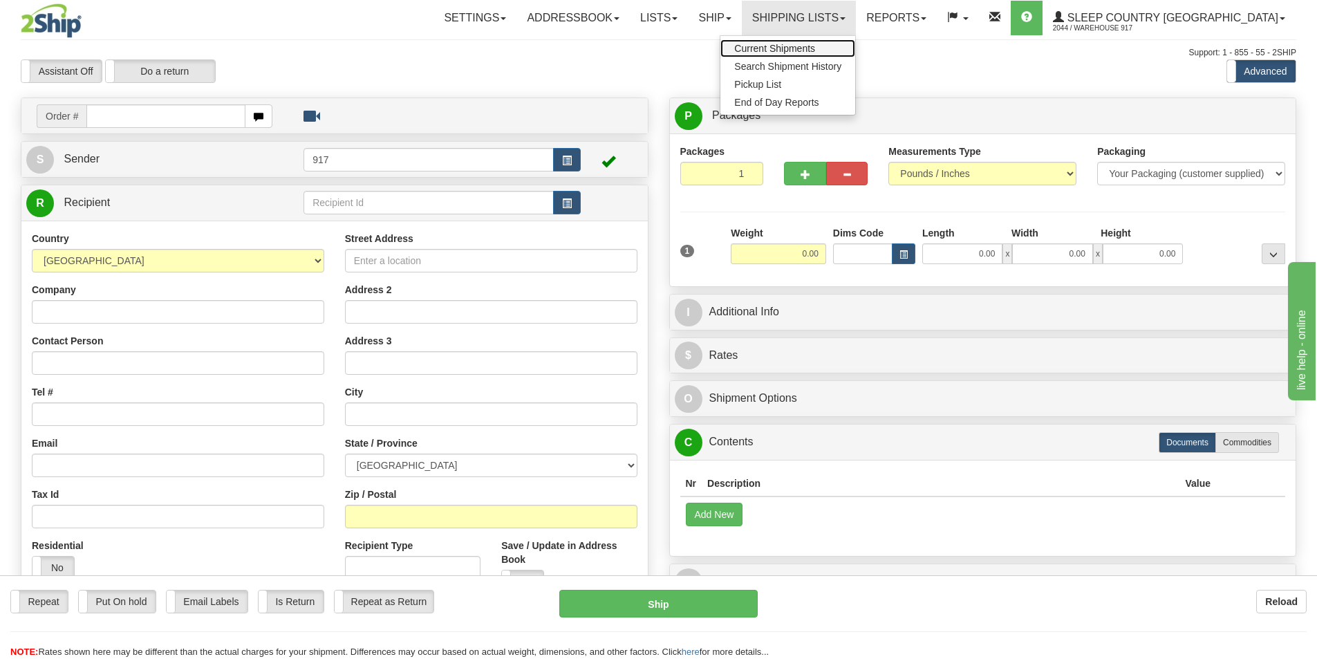
click at [815, 48] on span "Current Shipments" at bounding box center [774, 48] width 81 height 11
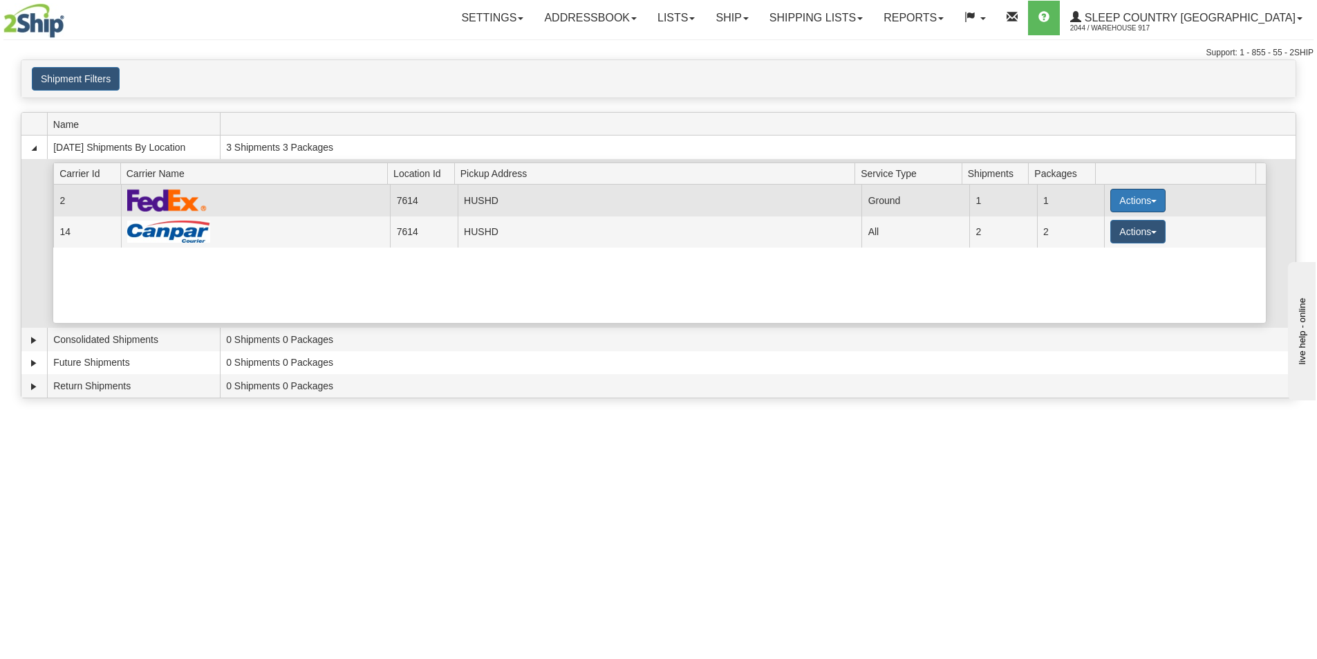
click at [1124, 203] on button "Actions" at bounding box center [1137, 201] width 55 height 24
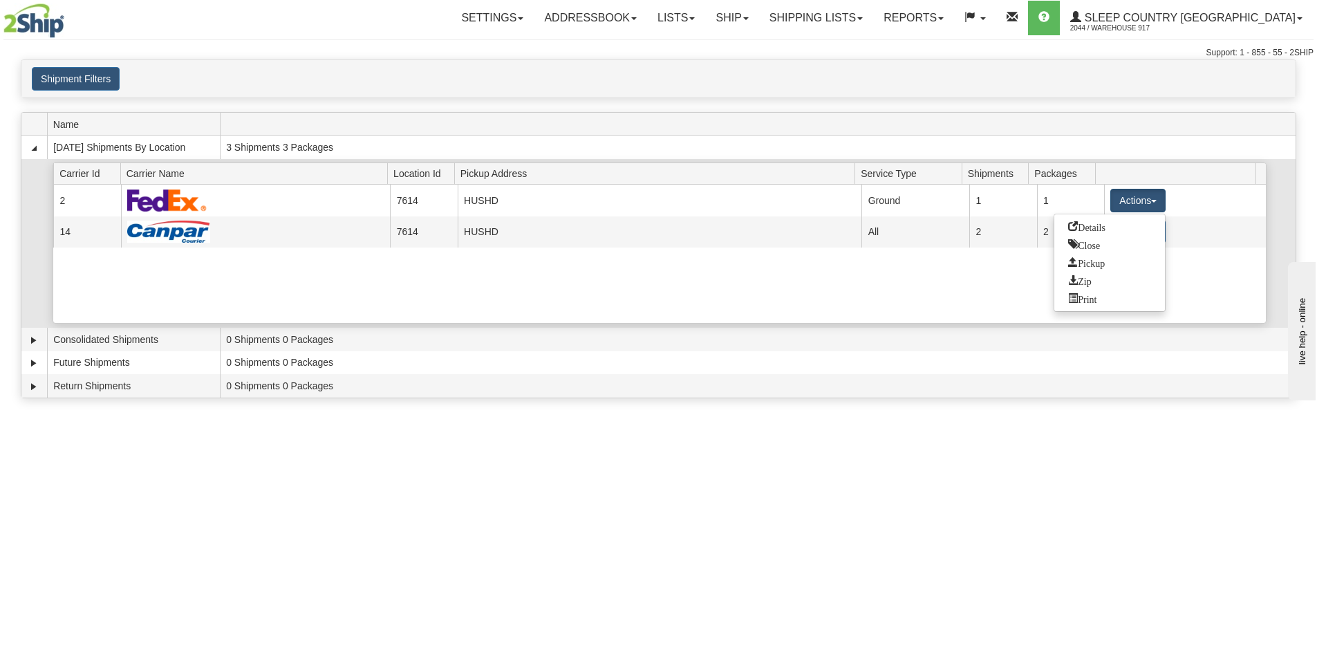
click at [548, 174] on span "Pickup Address" at bounding box center [658, 172] width 395 height 21
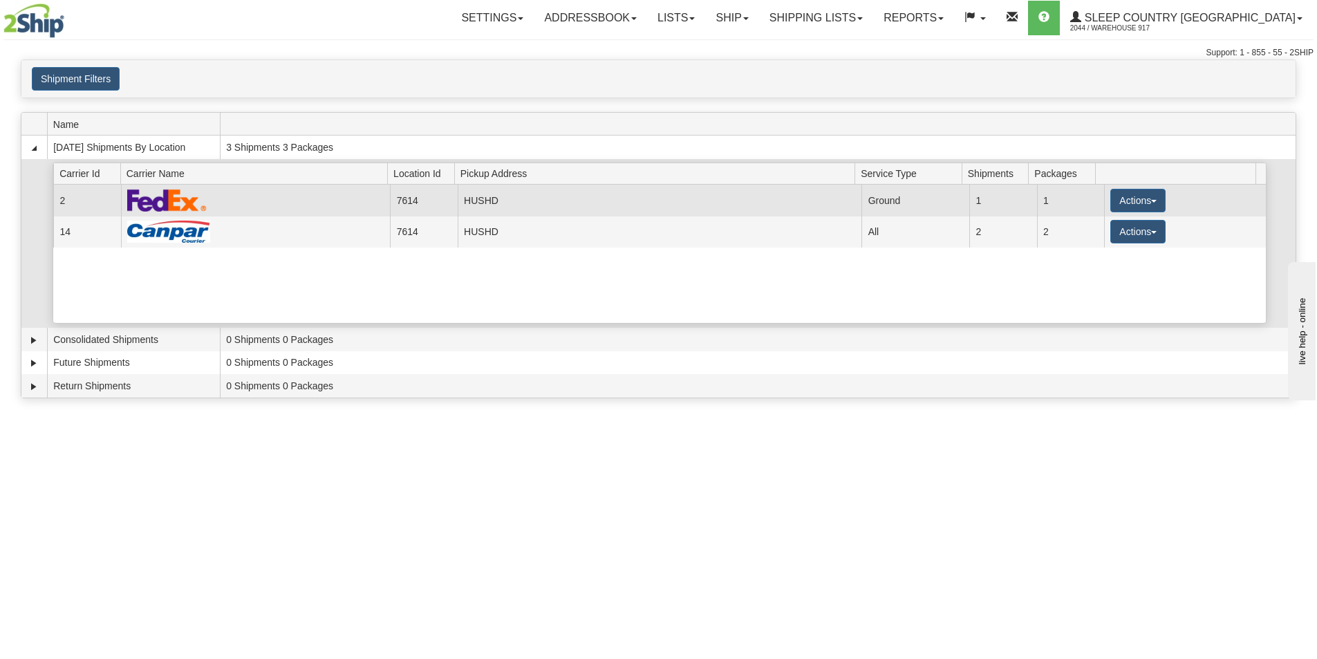
click at [328, 196] on td at bounding box center [256, 200] width 270 height 31
drag, startPoint x: 1130, startPoint y: 198, endPoint x: 1120, endPoint y: 203, distance: 10.8
click at [1130, 198] on button "Actions" at bounding box center [1137, 201] width 55 height 24
click at [1099, 223] on span "Details" at bounding box center [1086, 226] width 37 height 10
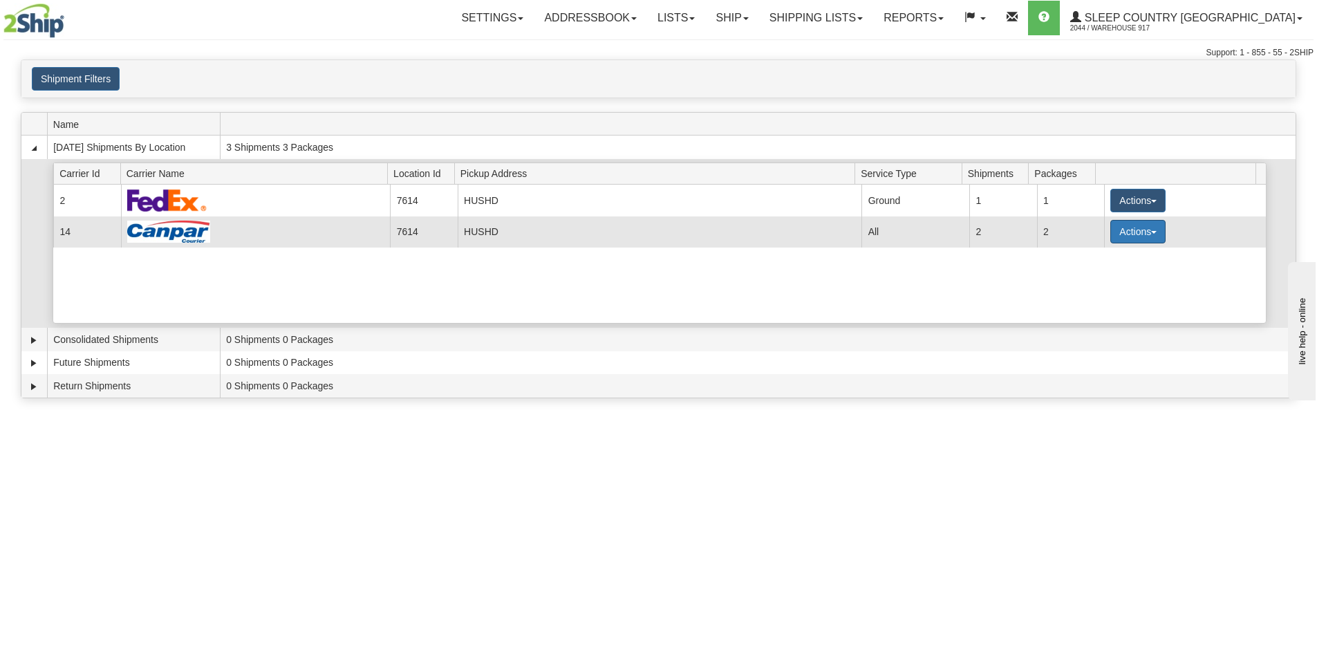
click at [1148, 234] on button "Actions" at bounding box center [1137, 232] width 55 height 24
click at [1127, 261] on link "Details" at bounding box center [1109, 258] width 111 height 18
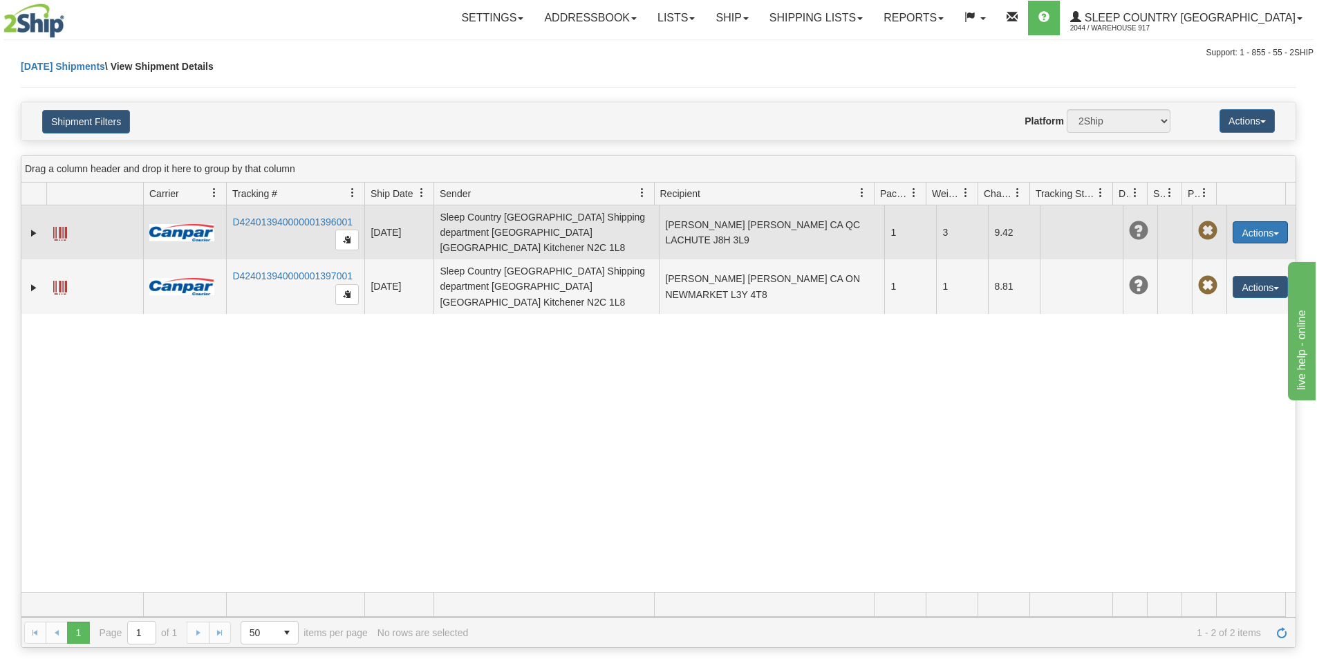
click at [1254, 228] on button "Actions" at bounding box center [1260, 232] width 55 height 22
click at [1213, 268] on link "Repeat" at bounding box center [1232, 276] width 111 height 18
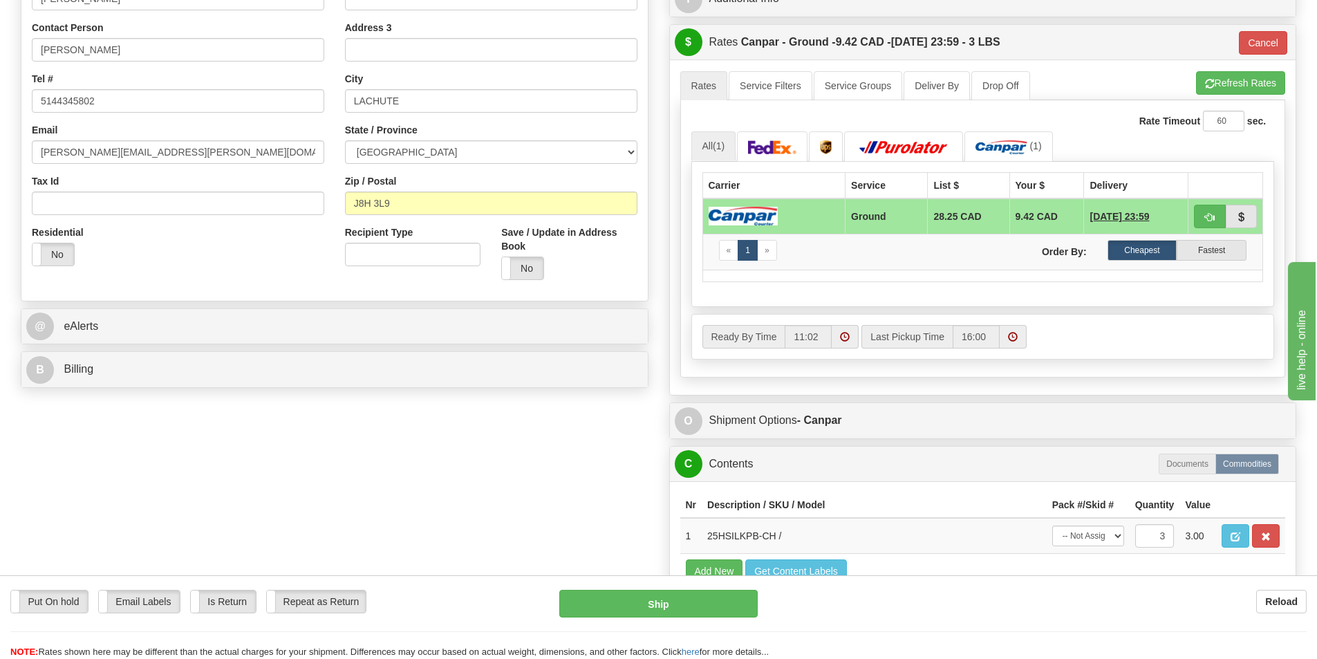
scroll to position [348, 0]
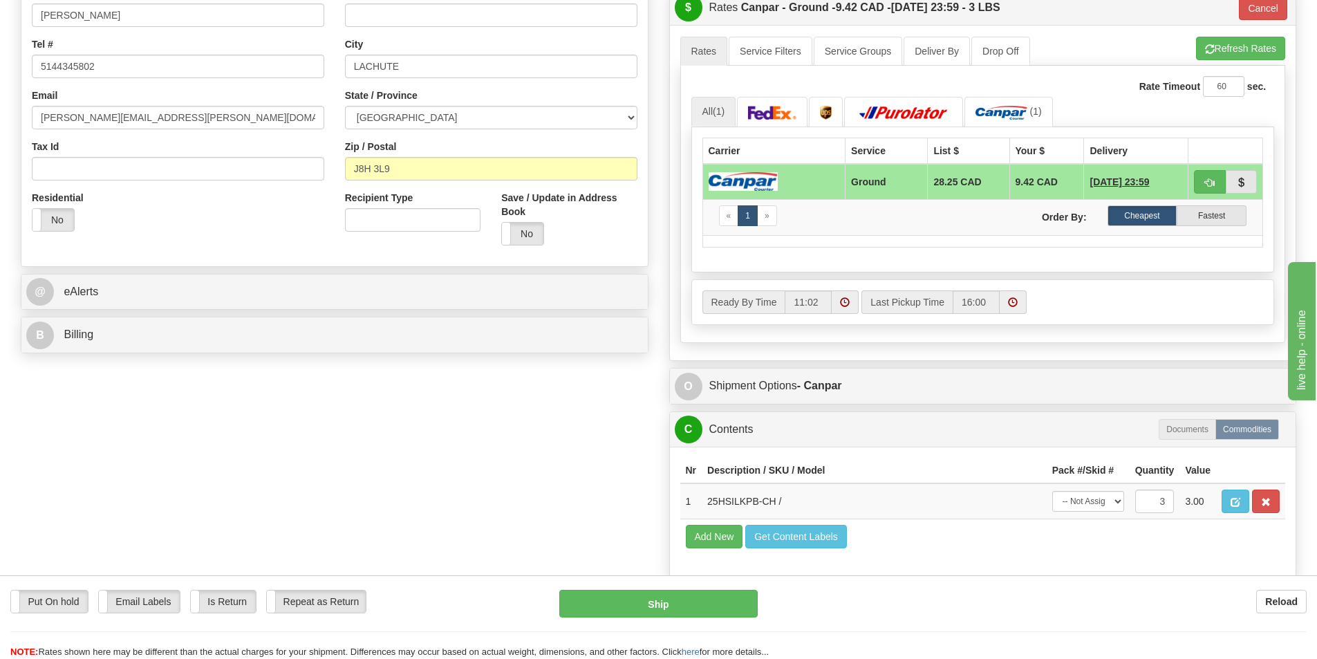
click at [473, 526] on div "Order # 9002I095983_HUSHD-R S" at bounding box center [658, 190] width 1296 height 880
drag, startPoint x: 1150, startPoint y: 501, endPoint x: 1190, endPoint y: 496, distance: 40.3
click at [1190, 496] on tr "1 25HSILKPB-CH / -- Not Assigned -- Package 1 3 3.00" at bounding box center [983, 501] width 606 height 36
type input "1"
click at [996, 610] on div "Reload" at bounding box center [1043, 602] width 528 height 24
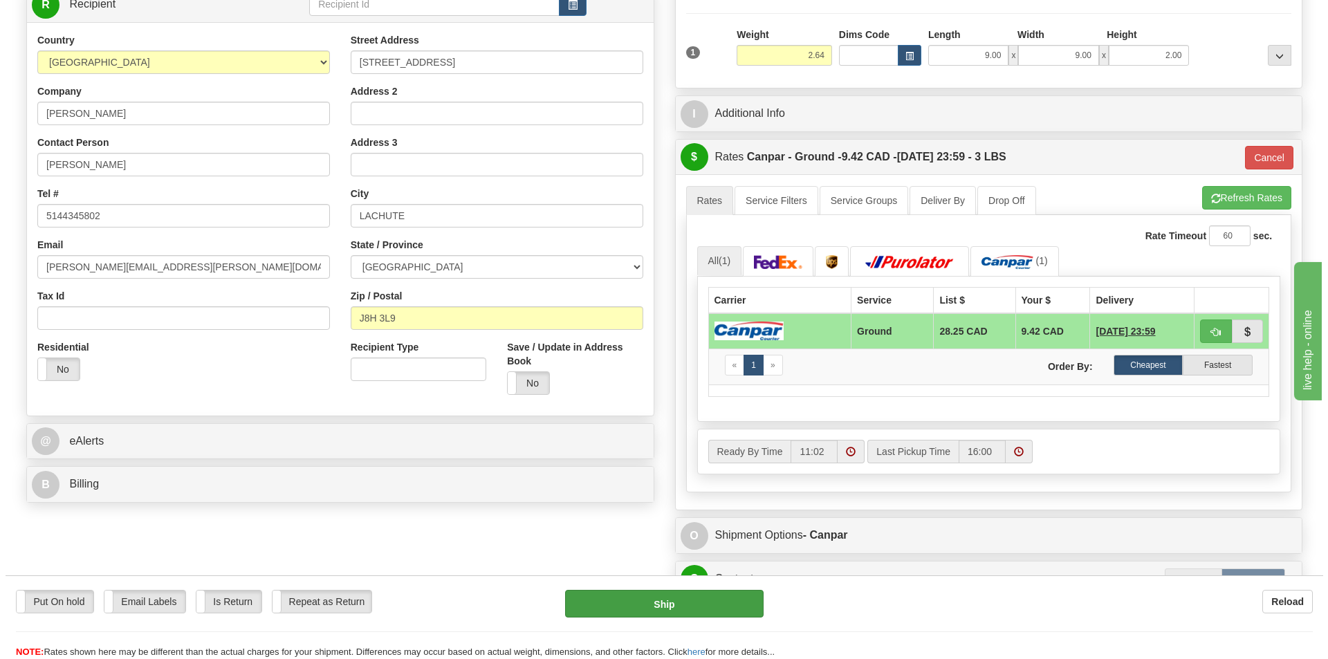
scroll to position [279, 0]
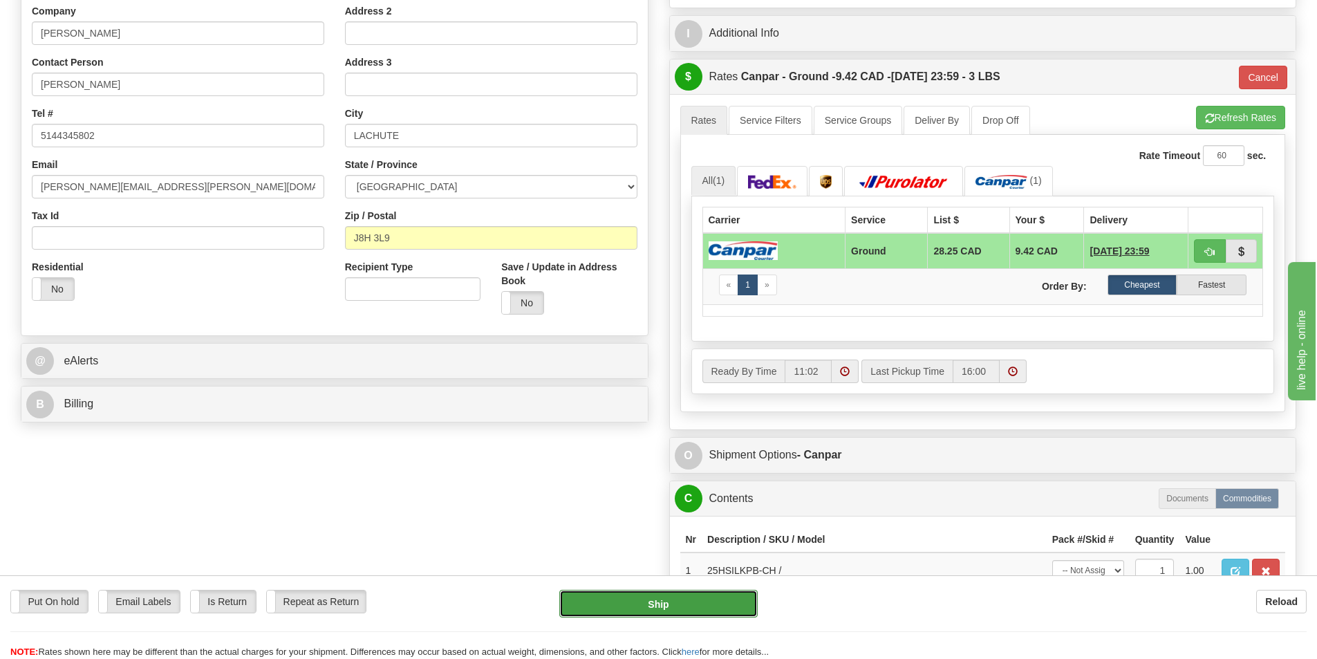
click at [647, 598] on button "Ship" at bounding box center [658, 604] width 198 height 28
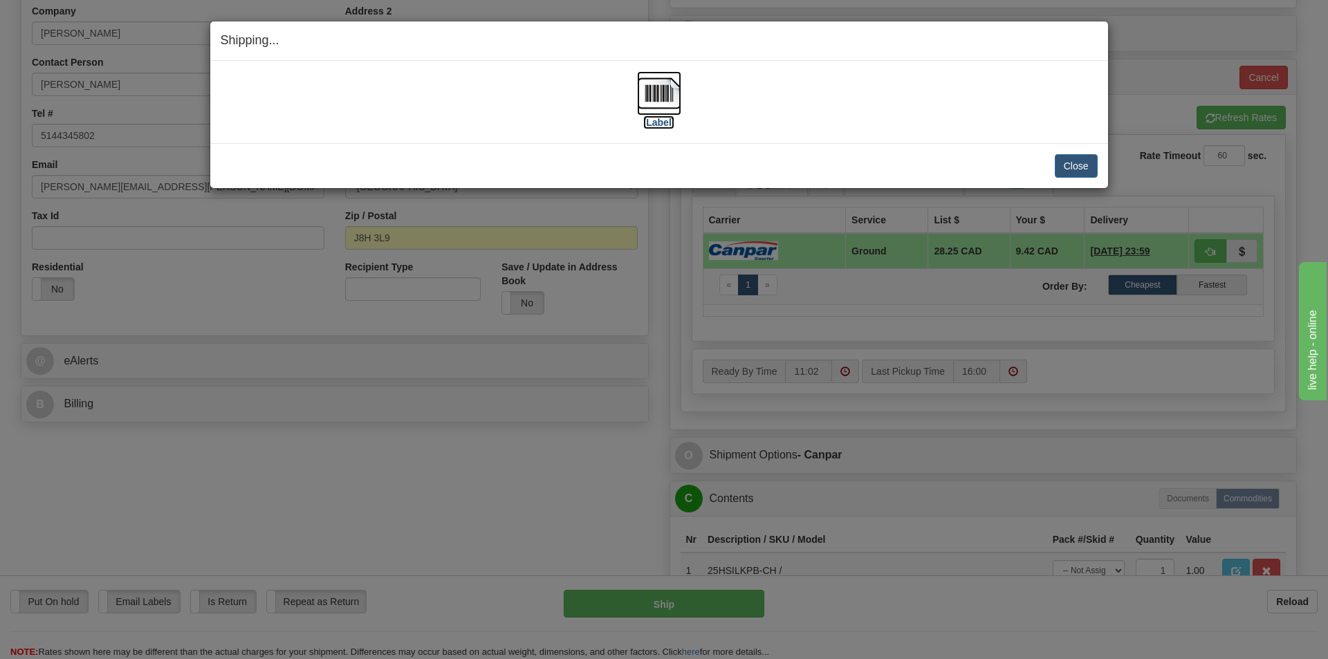
click at [664, 104] on img at bounding box center [659, 93] width 44 height 44
click at [1072, 163] on button "Close" at bounding box center [1075, 166] width 43 height 24
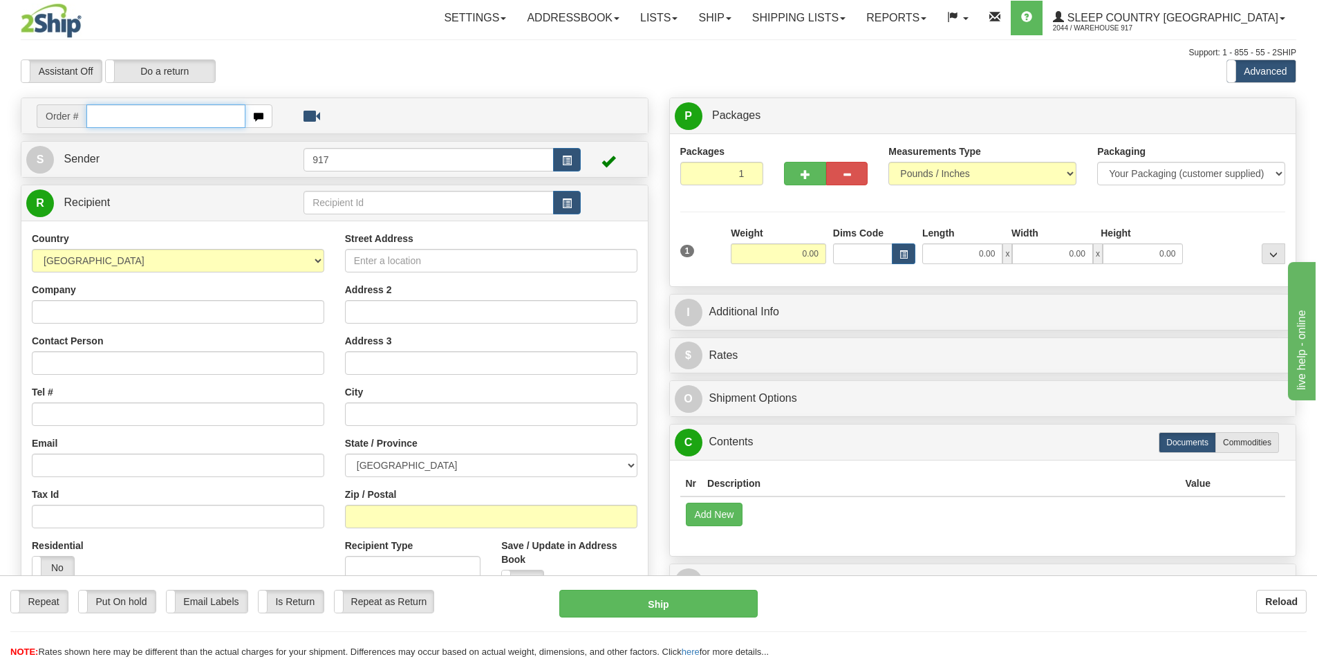
click at [203, 125] on input "text" at bounding box center [165, 116] width 159 height 24
paste input "9002I089108"
click at [204, 121] on input "9002I089108" at bounding box center [165, 116] width 159 height 24
type input "9002I089108_HUSHD"
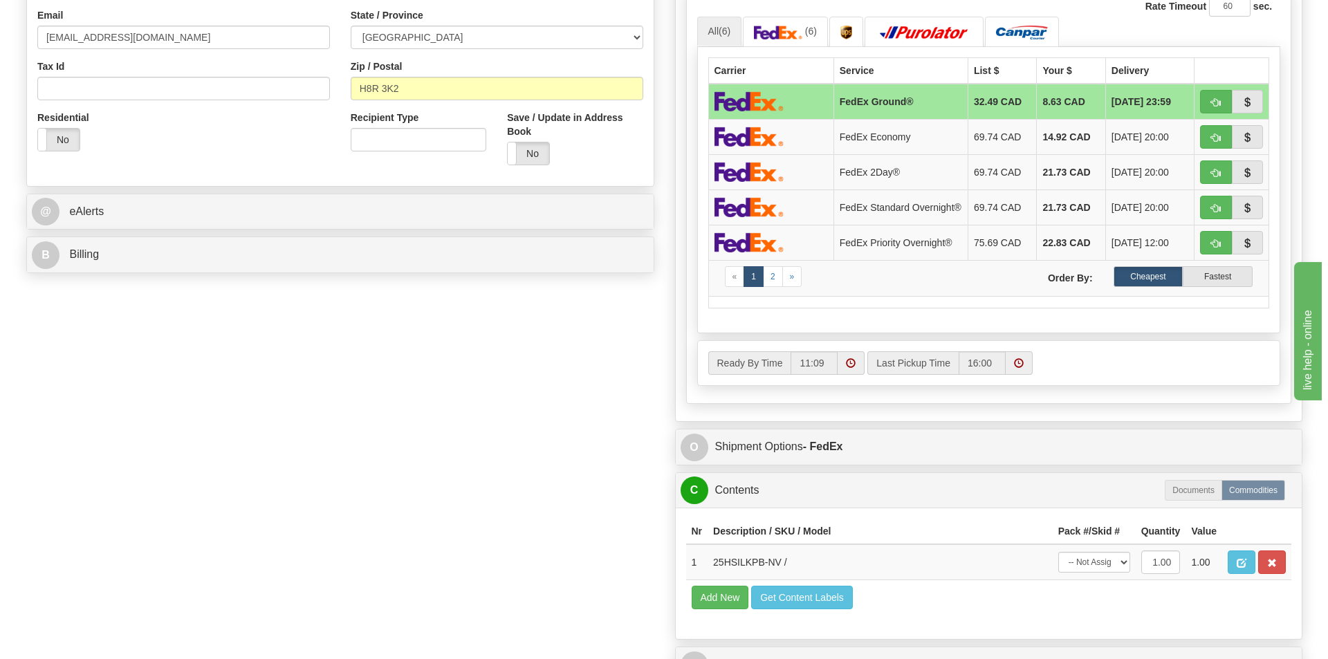
scroll to position [691, 0]
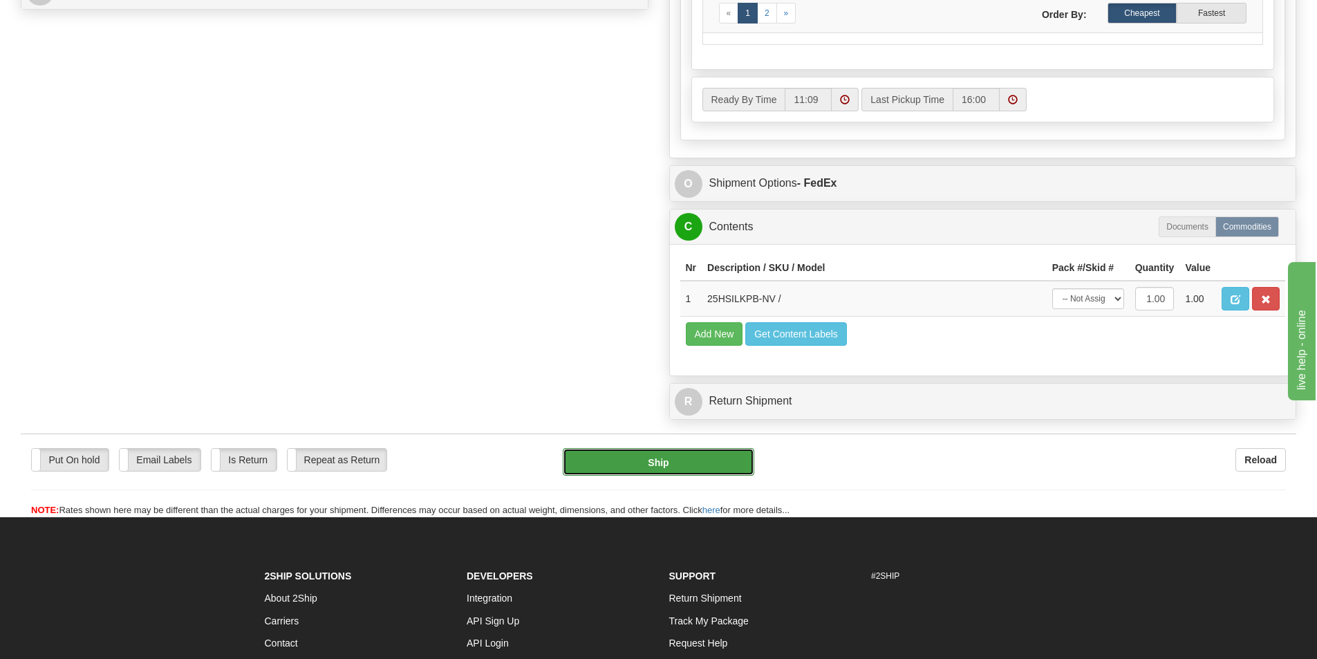
click at [668, 465] on button "Ship" at bounding box center [659, 462] width 192 height 28
type input "92"
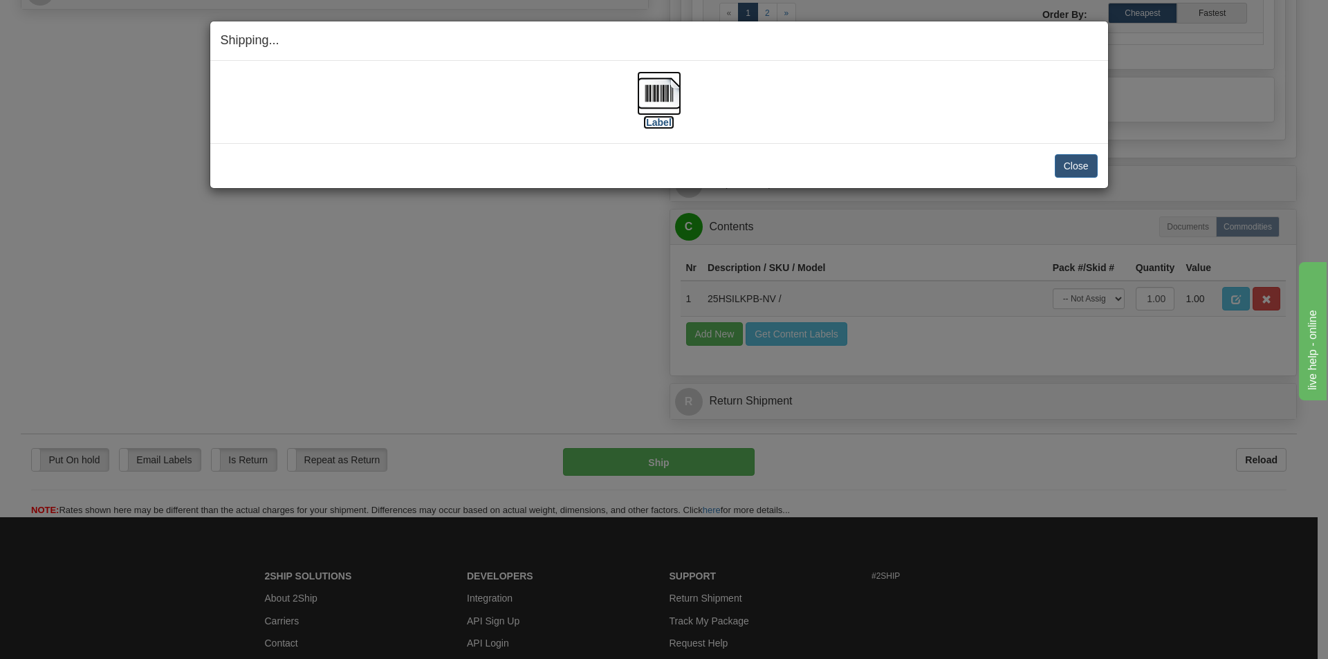
click at [659, 77] on img at bounding box center [659, 93] width 44 height 44
drag, startPoint x: 1053, startPoint y: 171, endPoint x: 1063, endPoint y: 170, distance: 10.4
click at [1055, 171] on div "Close Cancel" at bounding box center [659, 166] width 877 height 24
click at [1070, 170] on button "Close" at bounding box center [1075, 166] width 43 height 24
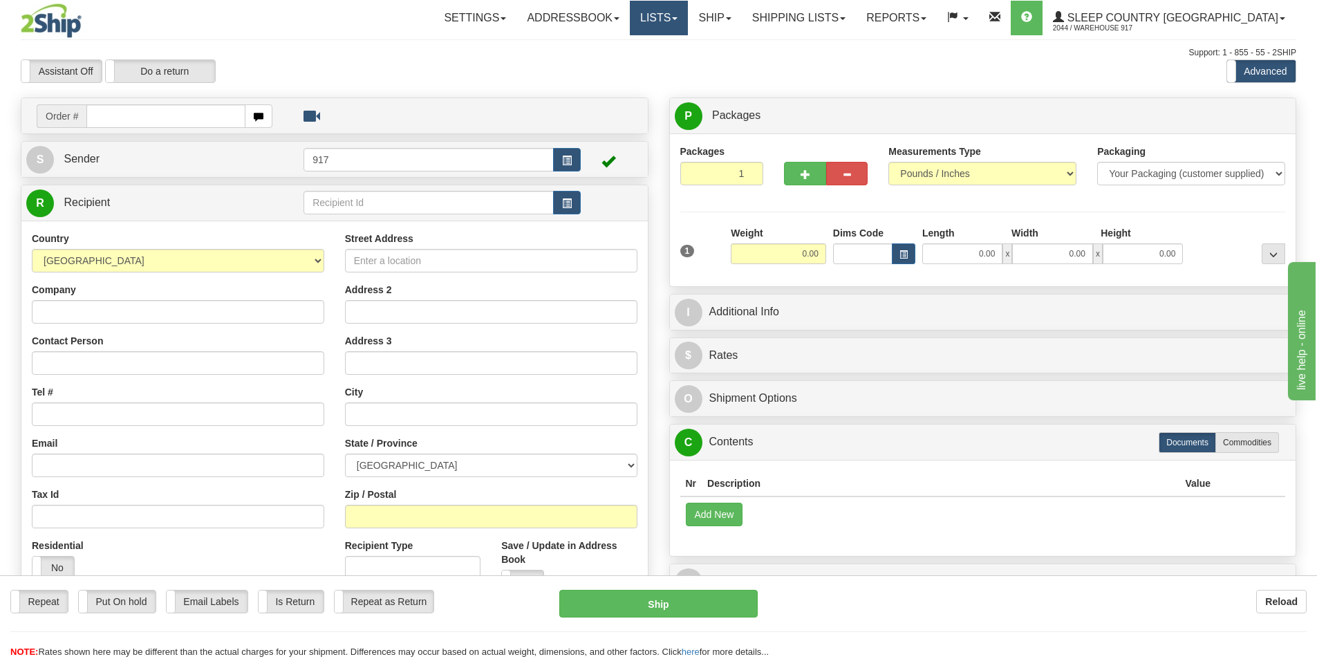
click at [688, 13] on link "Lists" at bounding box center [659, 18] width 58 height 35
click at [741, 16] on link "Ship" at bounding box center [714, 18] width 53 height 35
click at [716, 69] on span "OnHold / Order Queue" at bounding box center [678, 66] width 97 height 11
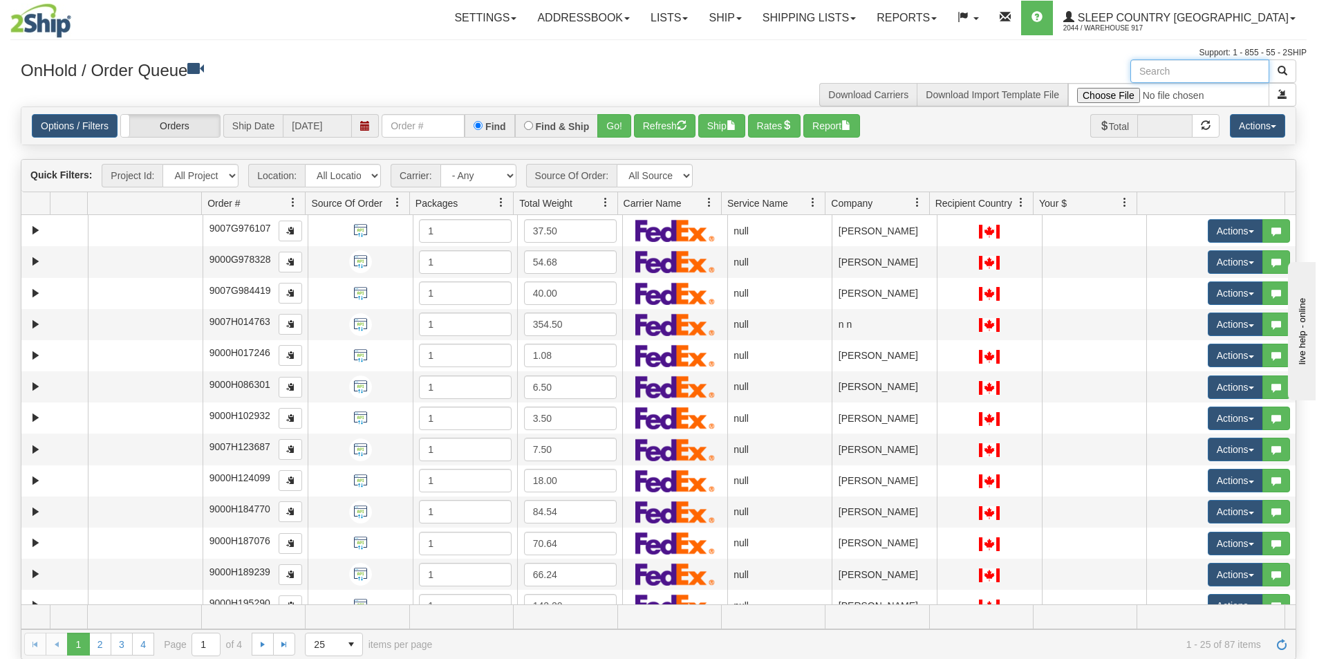
click at [1189, 66] on input "text" at bounding box center [1200, 71] width 139 height 24
type input "N"
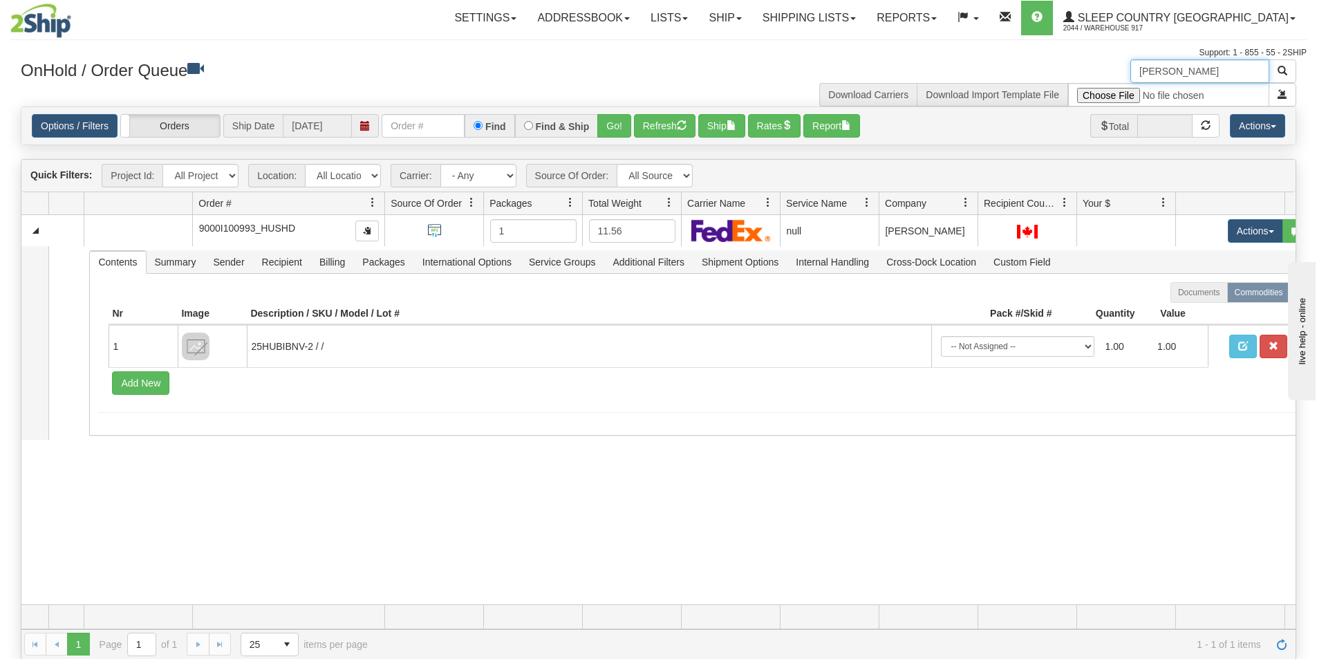
drag, startPoint x: 303, startPoint y: 200, endPoint x: 340, endPoint y: 201, distance: 36.7
click at [340, 201] on div "Aggregation Group Id Id Location Request Id Reply Id Order # Source Of Order Pa…" at bounding box center [653, 203] width 1264 height 22
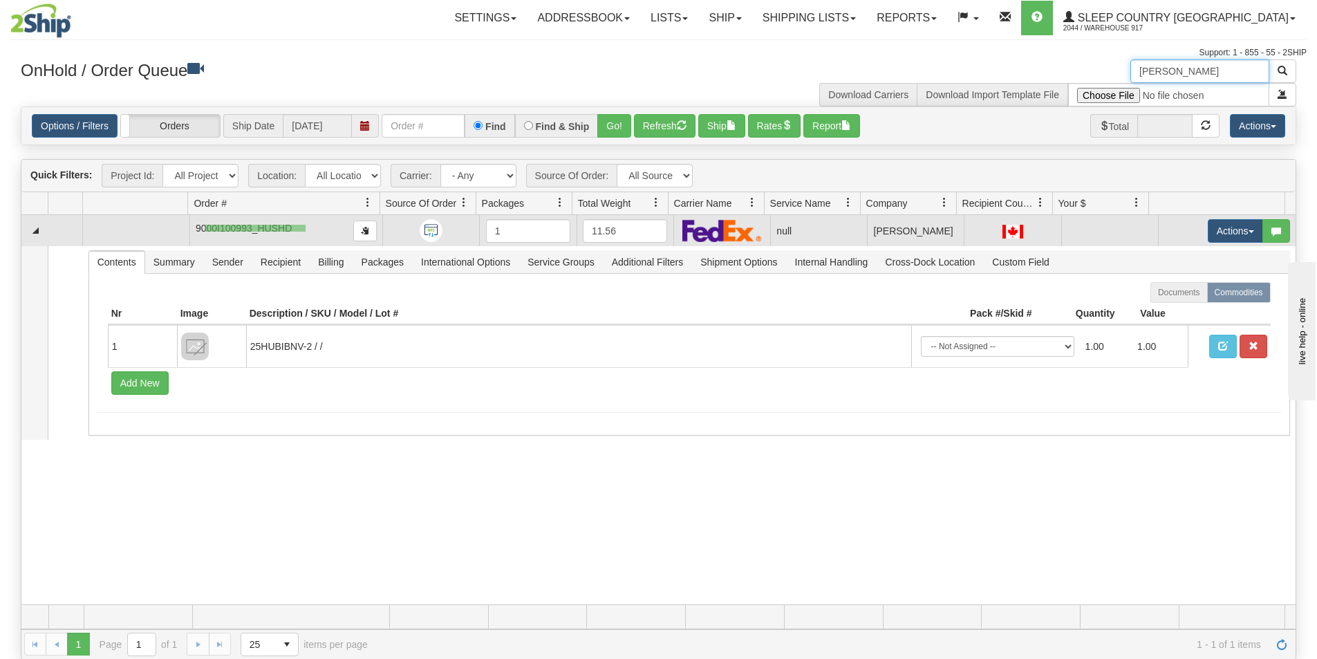
drag, startPoint x: 306, startPoint y: 225, endPoint x: 205, endPoint y: 232, distance: 100.5
click at [205, 232] on td "9000I100993_HUSHD" at bounding box center [286, 230] width 194 height 31
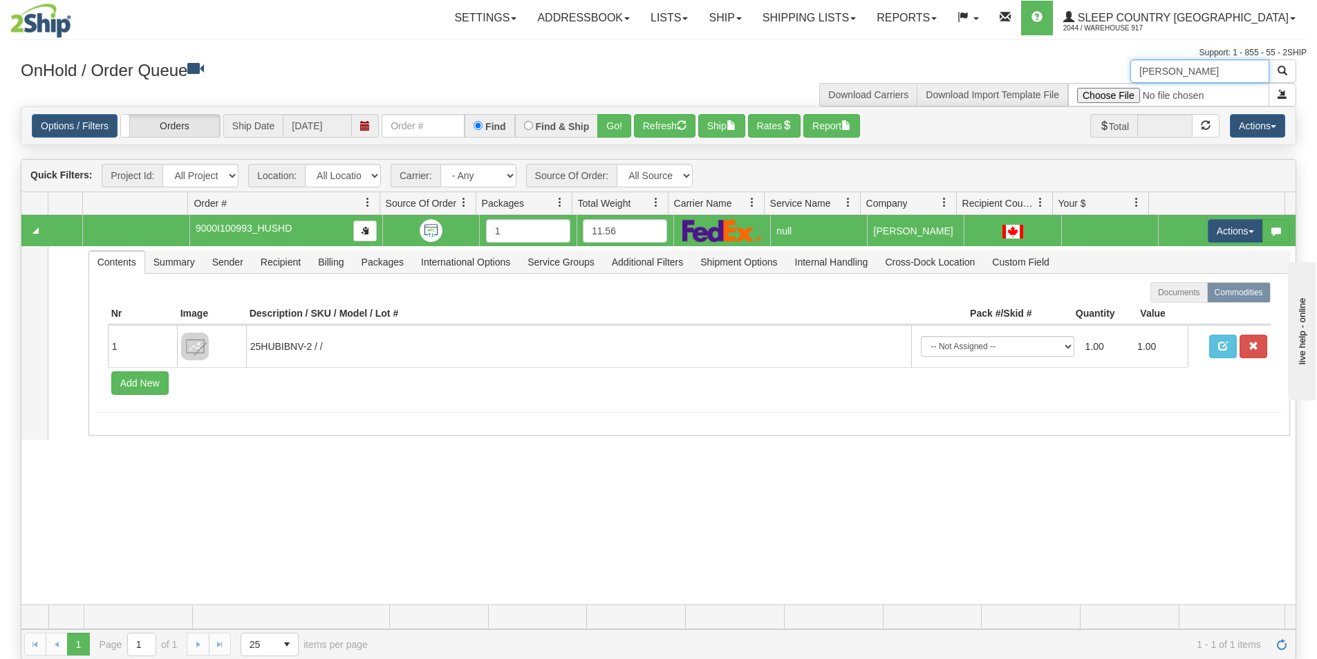
type input "Lani Fabes"
drag, startPoint x: 794, startPoint y: 25, endPoint x: 741, endPoint y: 53, distance: 60.0
click at [752, 25] on link "Ship" at bounding box center [724, 18] width 53 height 35
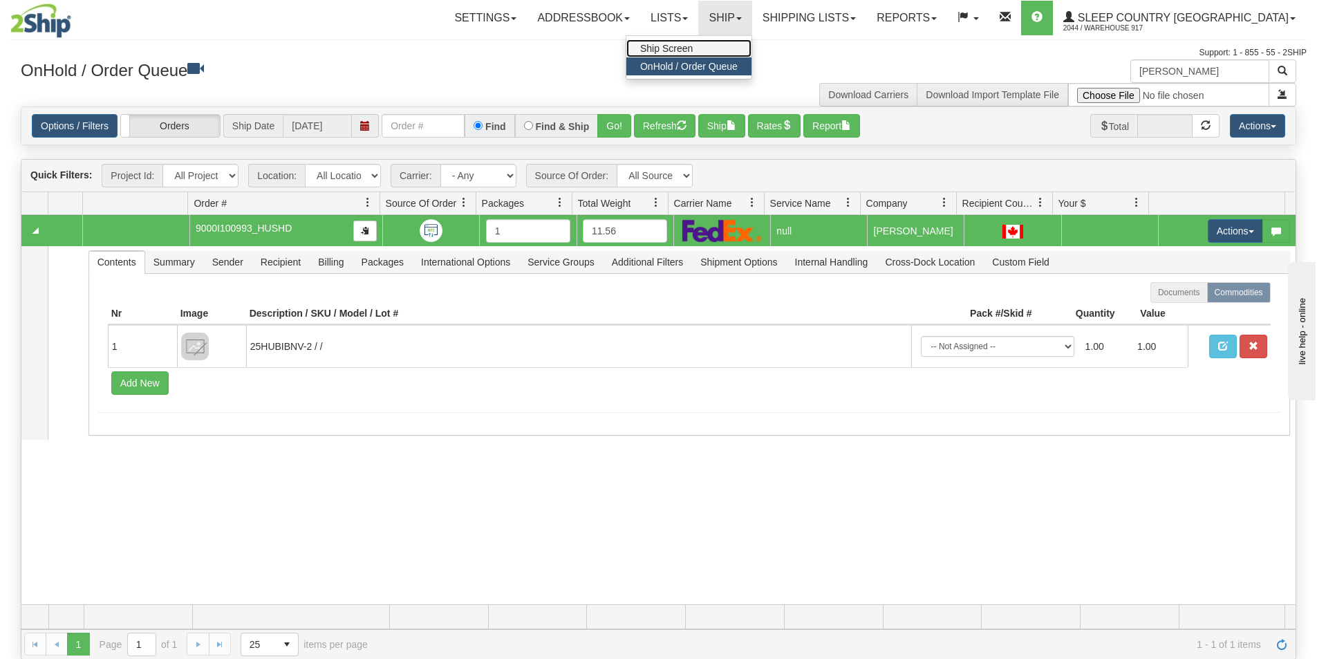
click at [693, 44] on span "Ship Screen" at bounding box center [666, 48] width 53 height 11
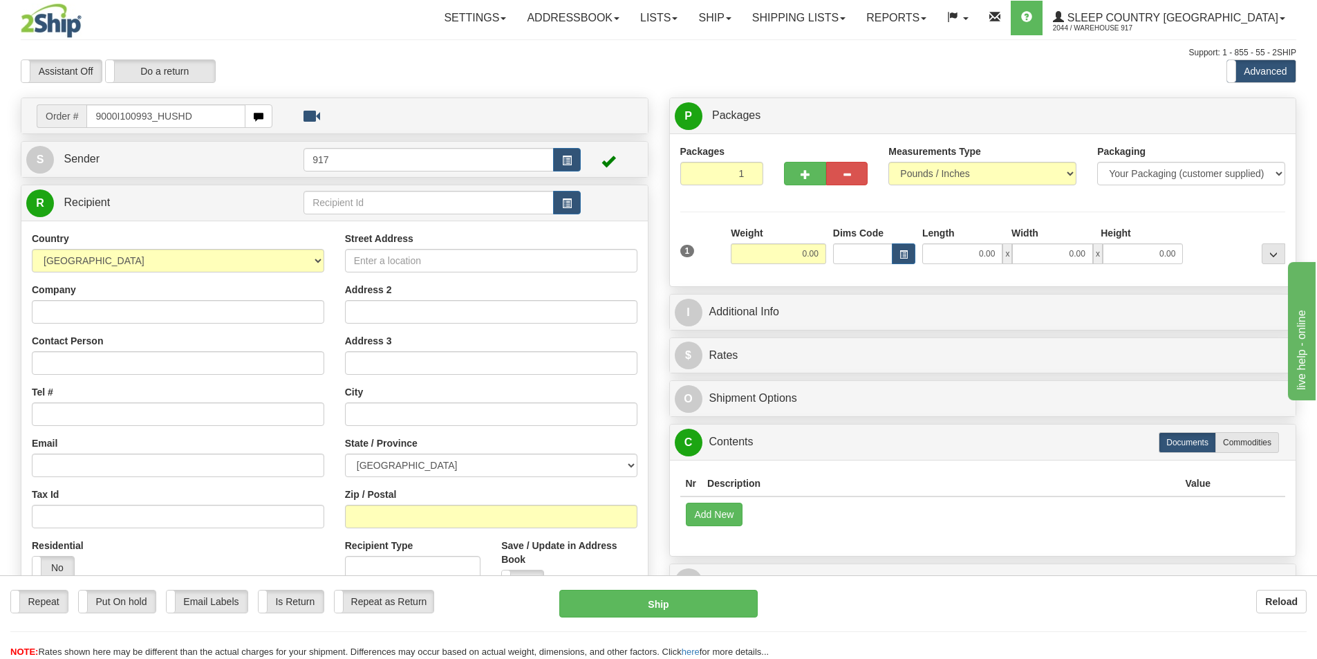
type input "9000I100993_HUSHD"
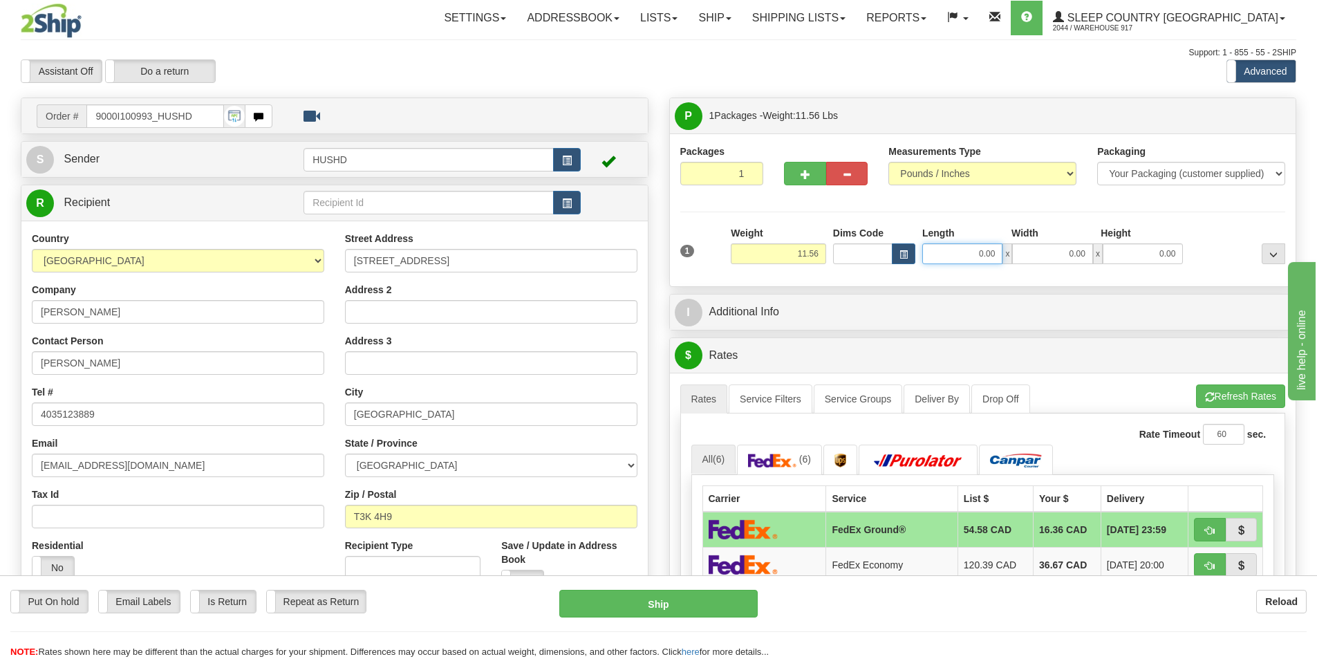
click at [988, 261] on input "0.00" at bounding box center [962, 253] width 80 height 21
type input "9.00"
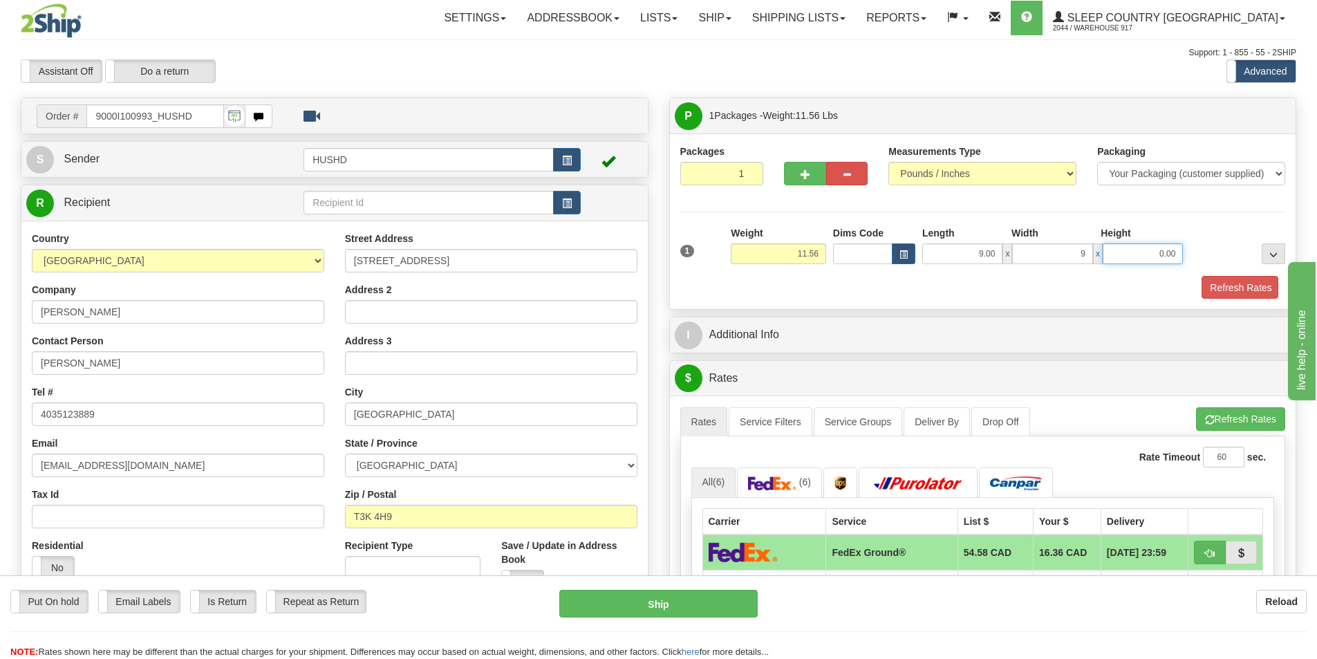
type input "9.00"
click at [987, 261] on input "9.00" at bounding box center [962, 253] width 80 height 21
type input "22.00"
type input "18.00"
type input "13.00"
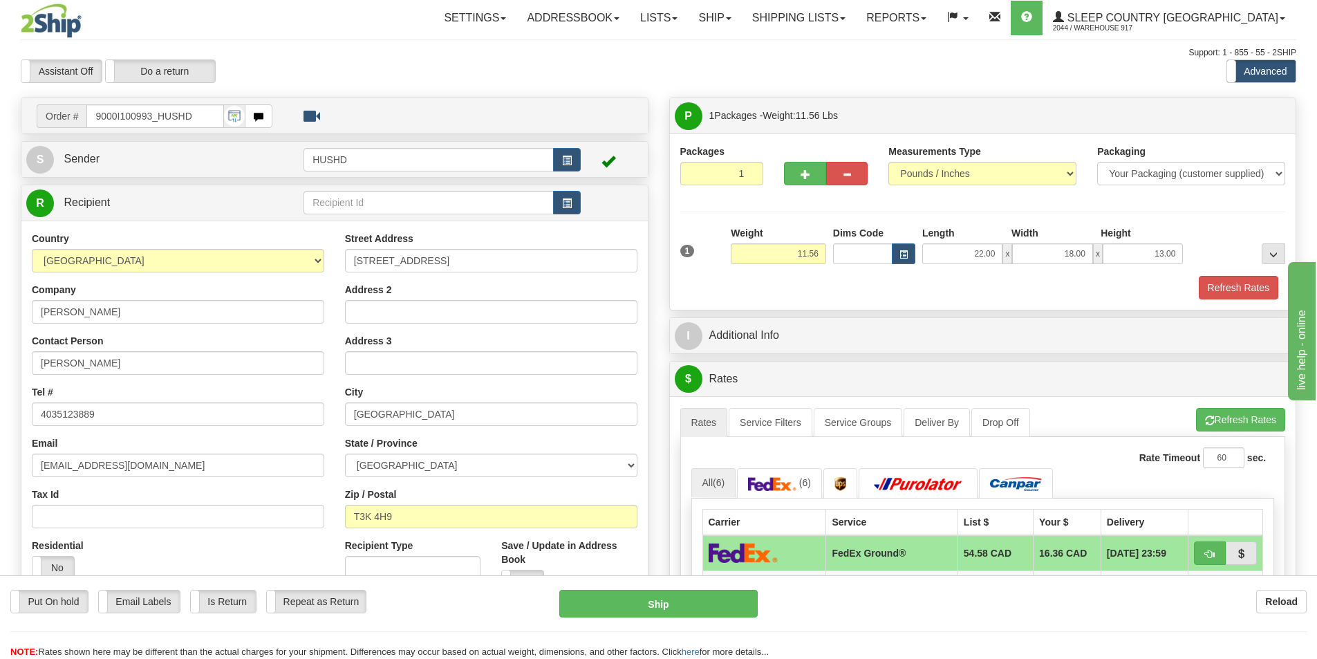
click at [945, 306] on div "Packages 1 1 Measurements Type" at bounding box center [983, 221] width 626 height 176
click at [1214, 282] on button "Refresh Rates" at bounding box center [1239, 288] width 80 height 24
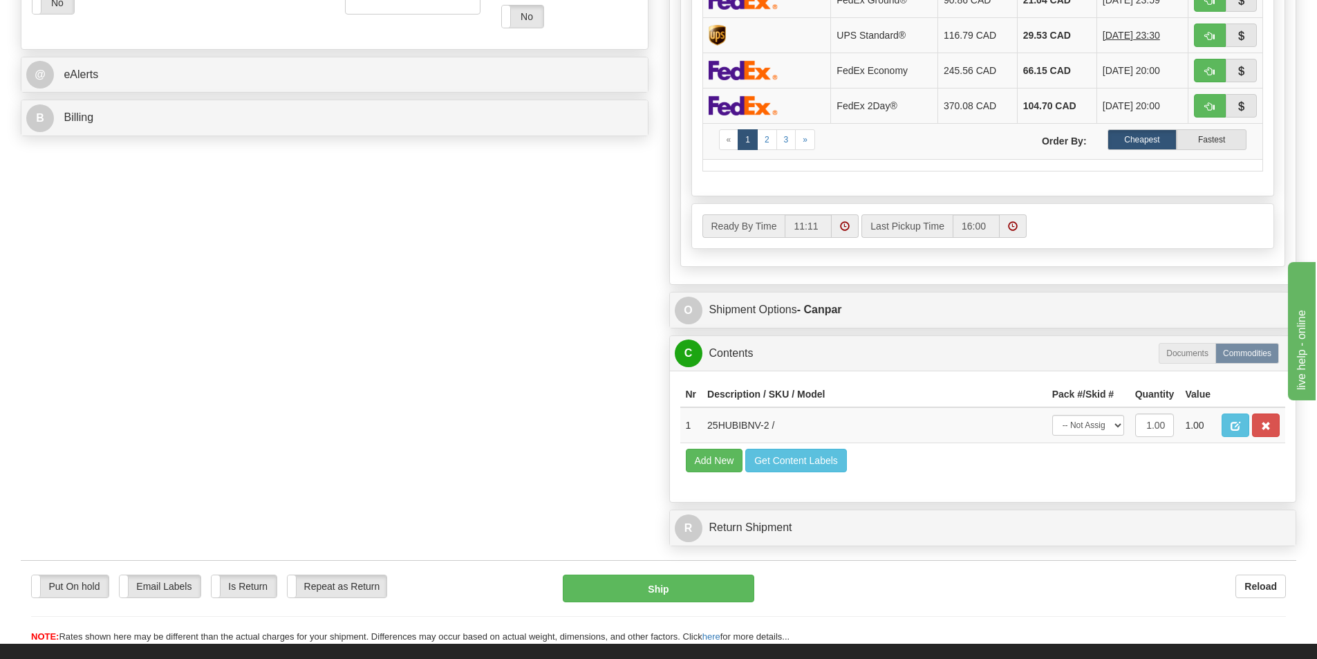
scroll to position [691, 0]
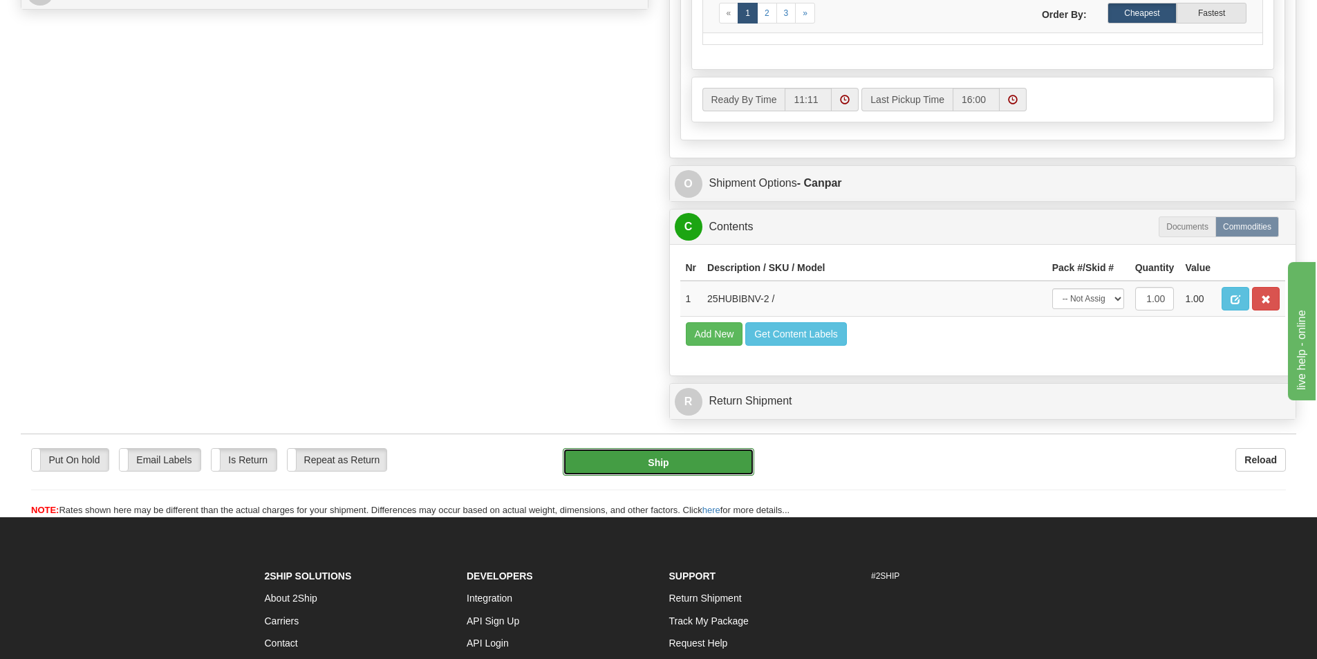
click at [644, 467] on button "Ship" at bounding box center [659, 462] width 192 height 28
type input "1"
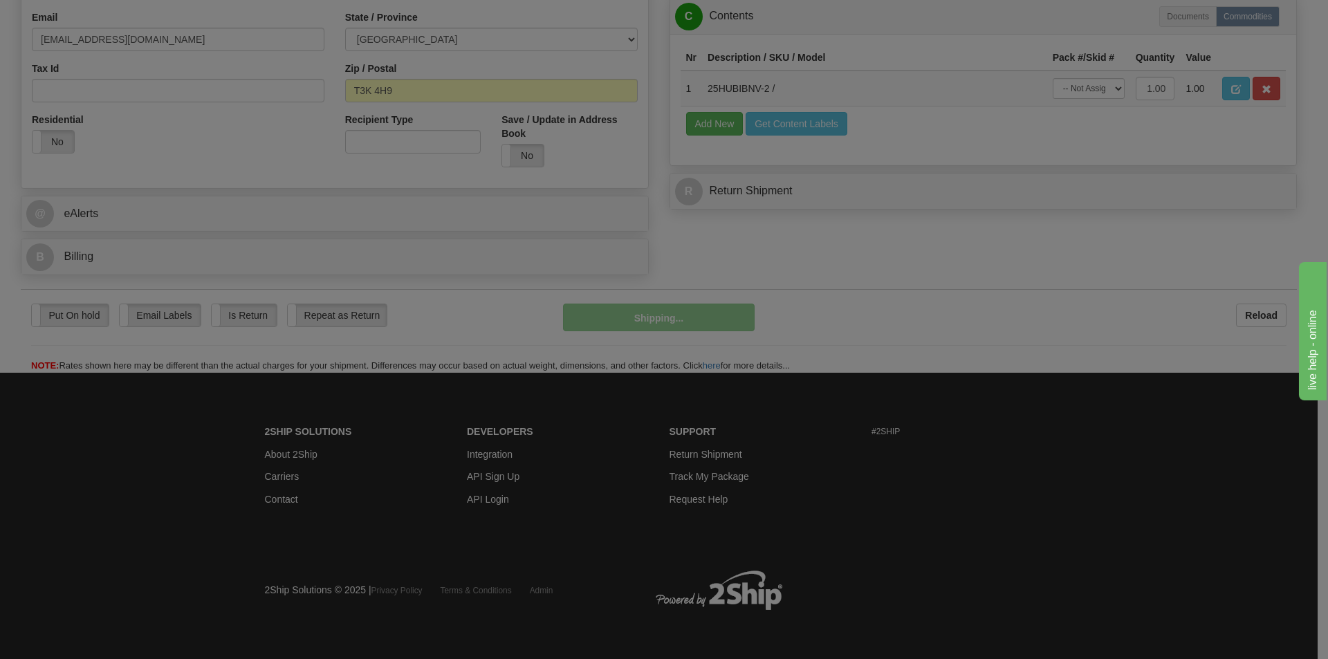
scroll to position [427, 0]
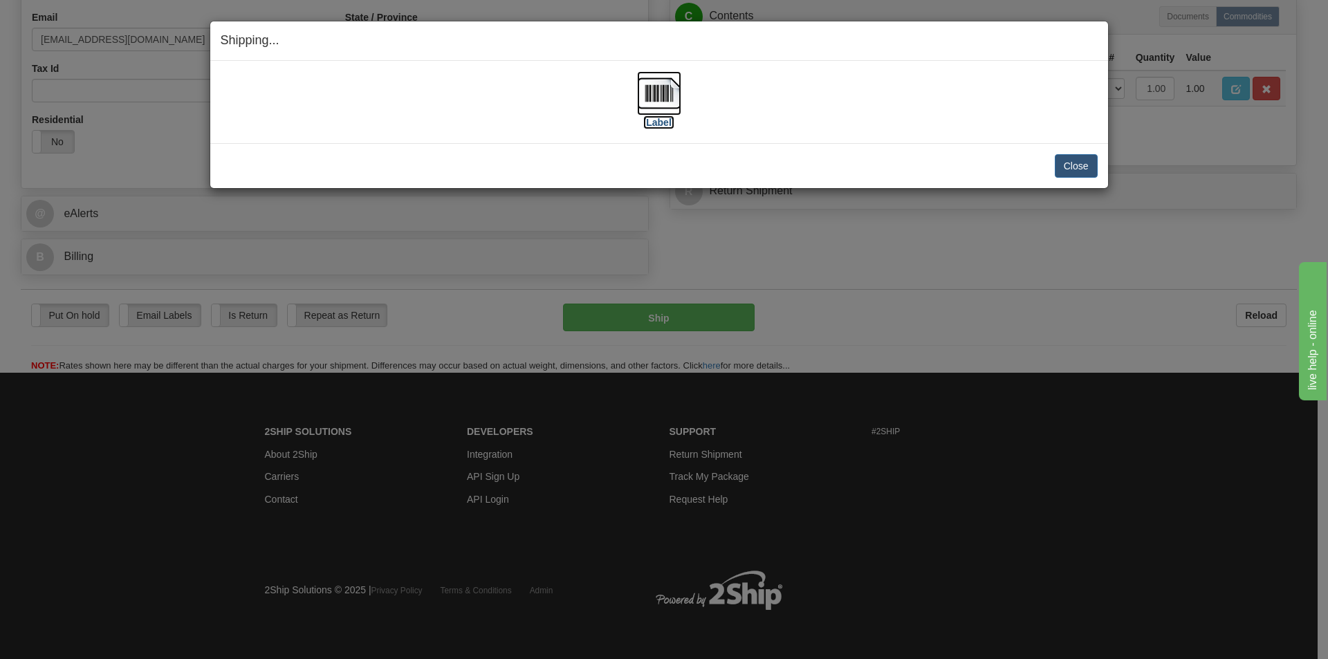
click at [643, 102] on img at bounding box center [659, 93] width 44 height 44
click at [1079, 172] on button "Close" at bounding box center [1075, 166] width 43 height 24
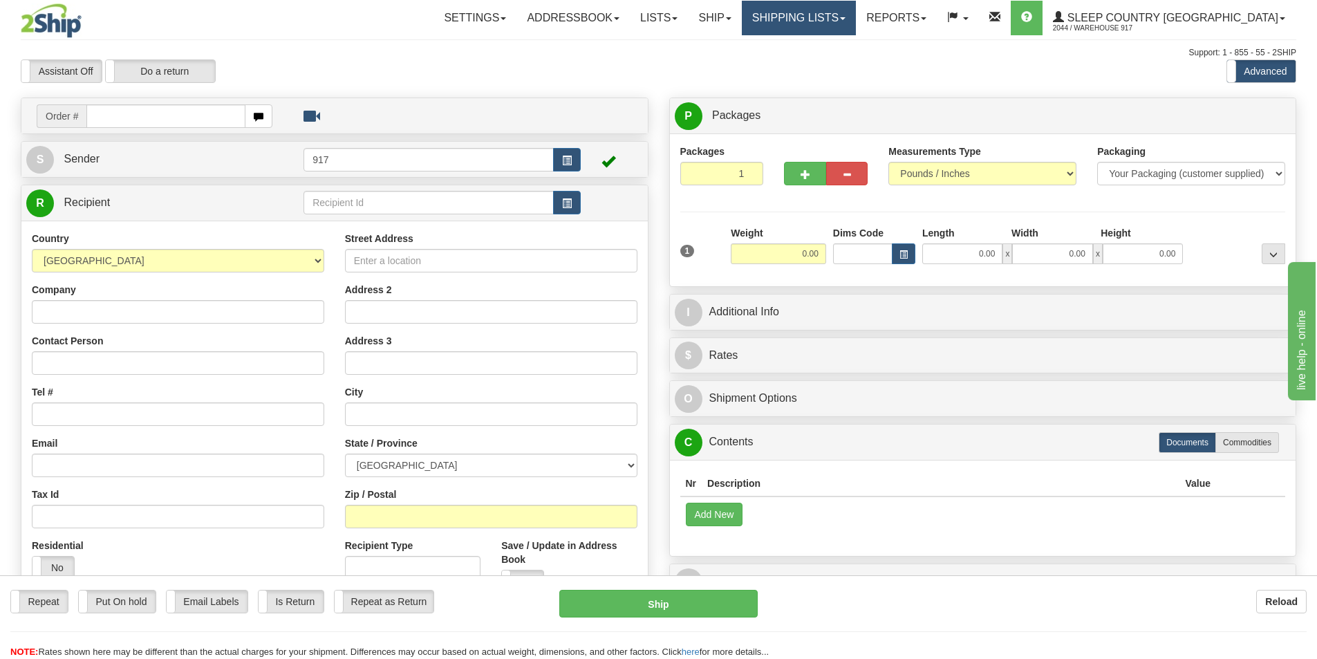
click at [835, 21] on link "Shipping lists" at bounding box center [799, 18] width 114 height 35
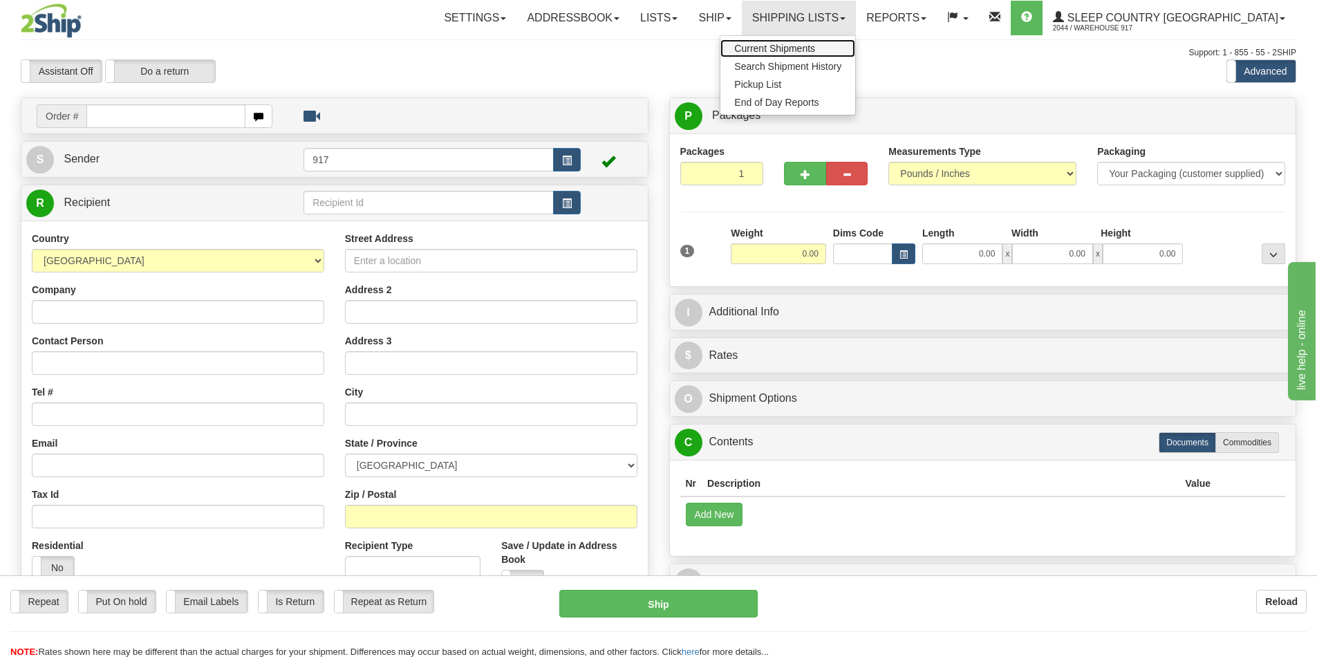
click at [832, 55] on link "Current Shipments" at bounding box center [787, 48] width 135 height 18
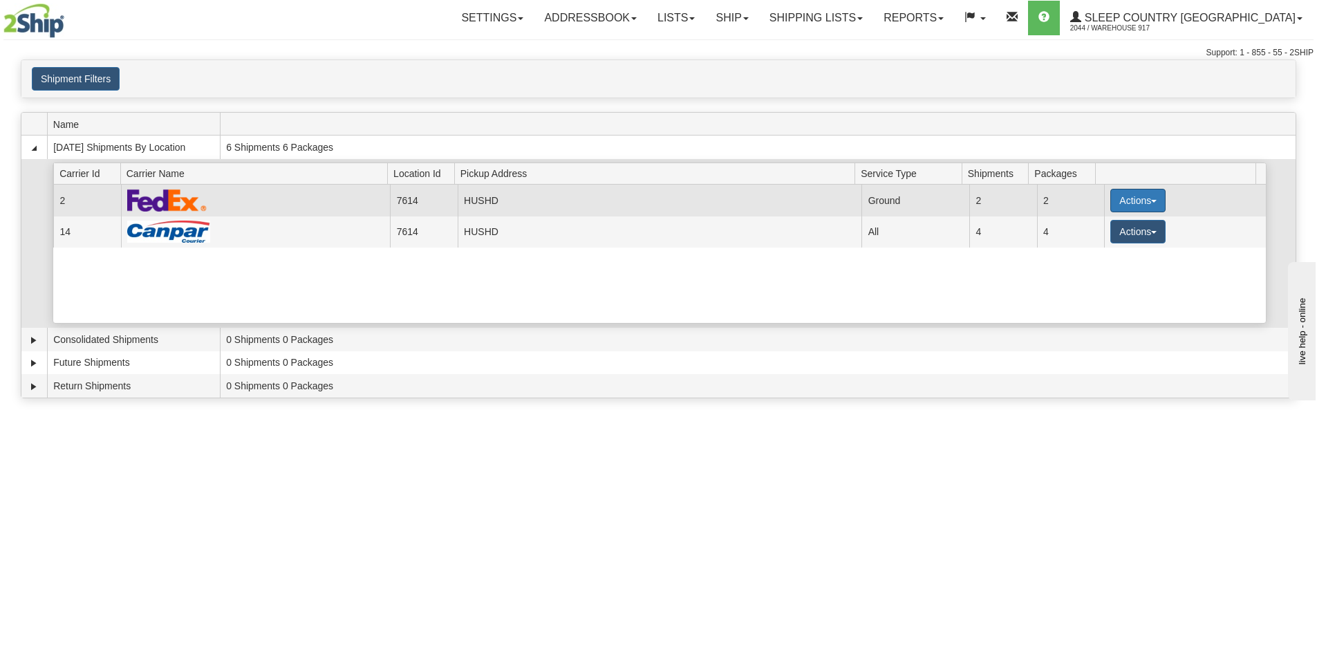
click at [1120, 205] on button "Actions" at bounding box center [1137, 201] width 55 height 24
click at [1096, 252] on link "Close" at bounding box center [1109, 245] width 111 height 18
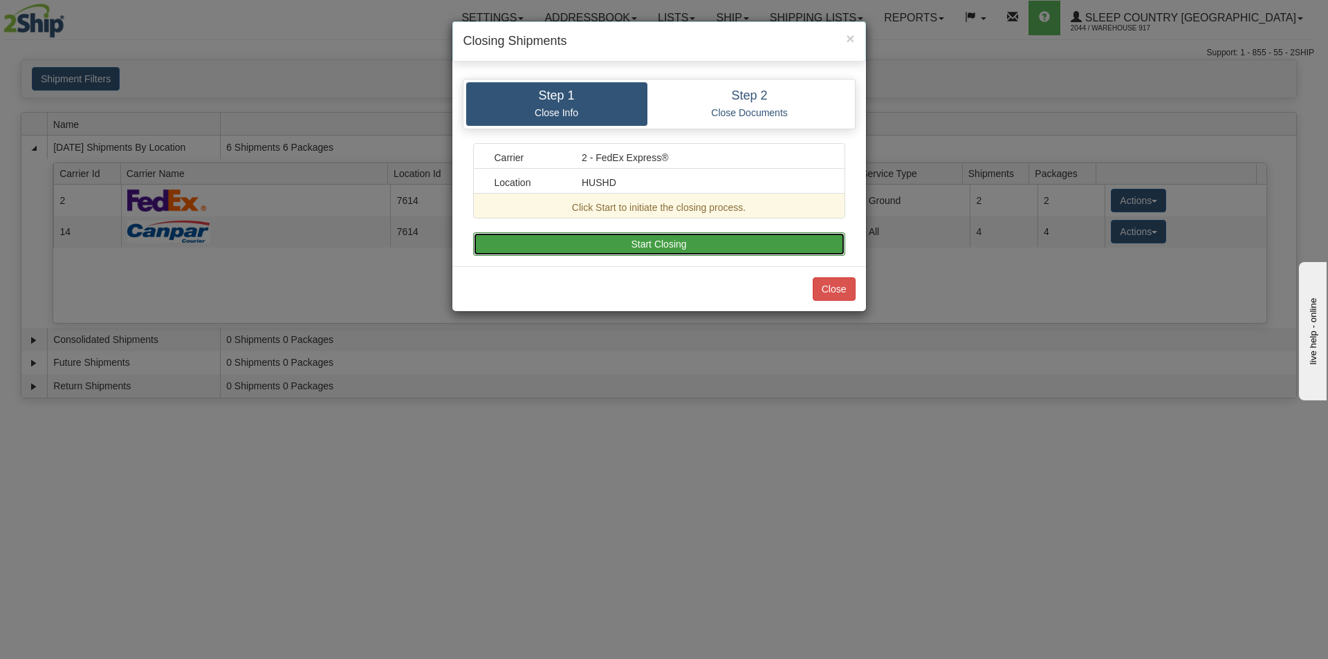
click at [702, 241] on button "Start Closing" at bounding box center [659, 244] width 372 height 24
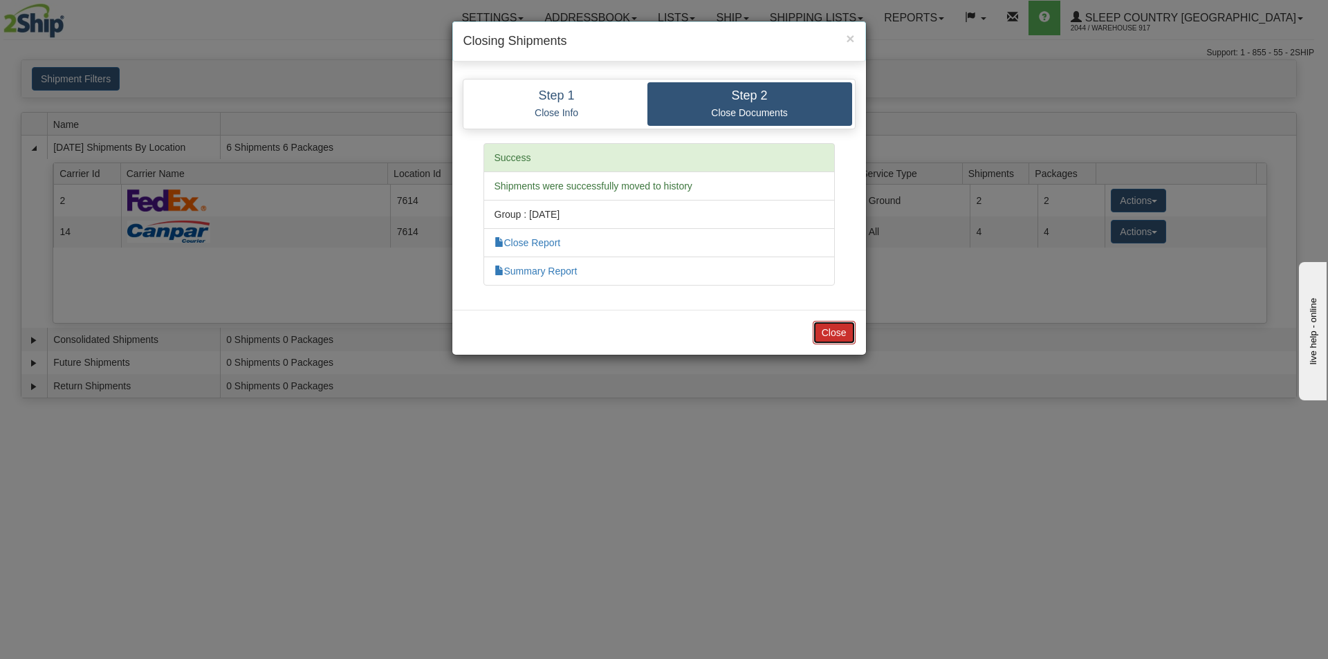
click at [842, 341] on button "Close" at bounding box center [833, 333] width 43 height 24
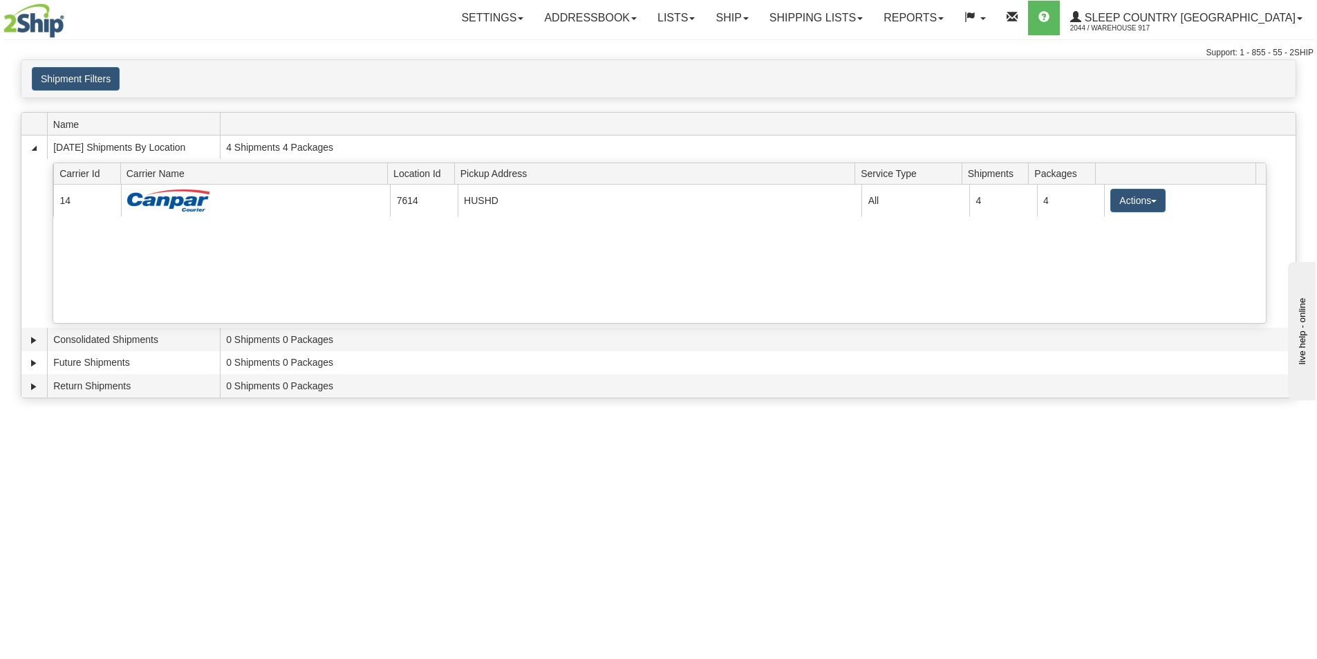
click at [1117, 210] on button "Actions" at bounding box center [1137, 201] width 55 height 24
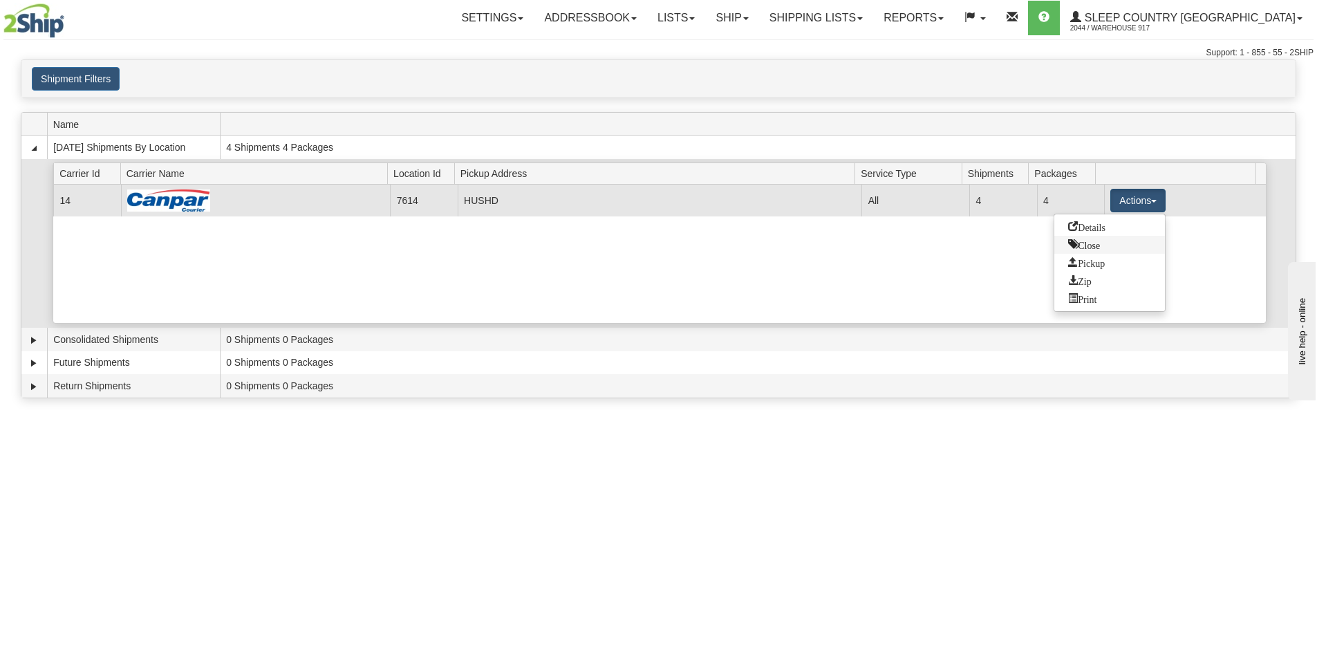
click at [1098, 249] on span "Close" at bounding box center [1084, 244] width 32 height 10
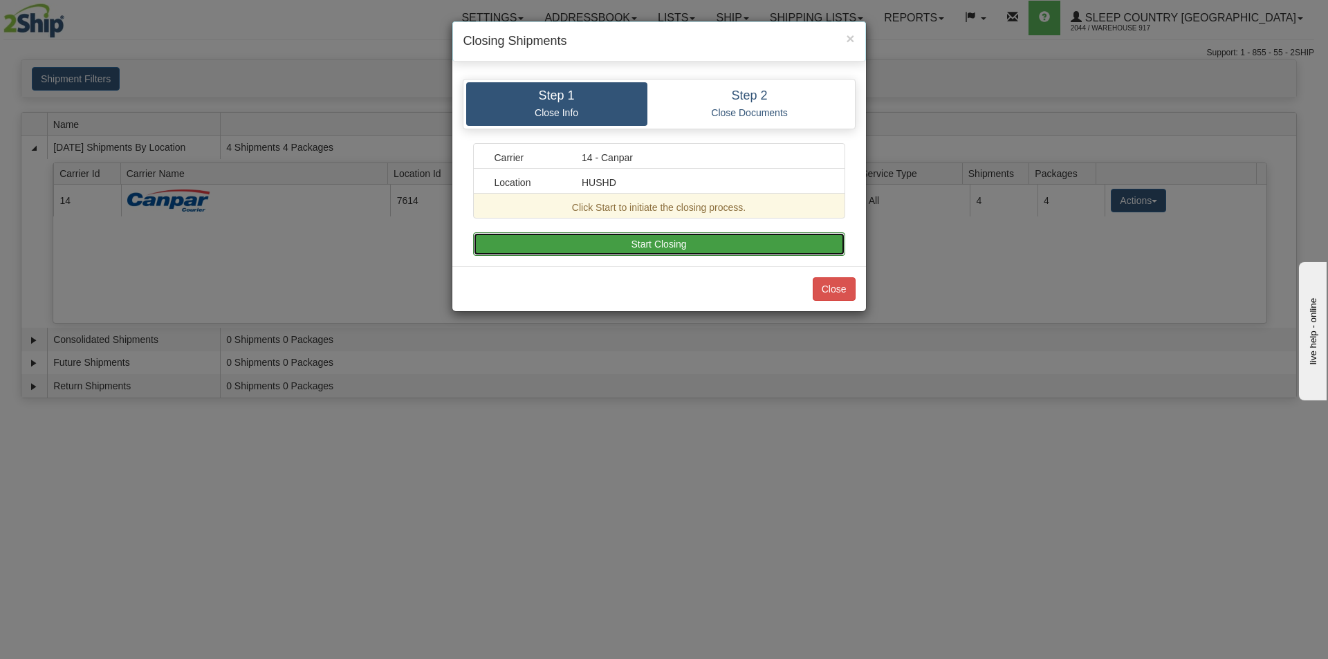
click at [812, 248] on button "Start Closing" at bounding box center [659, 244] width 372 height 24
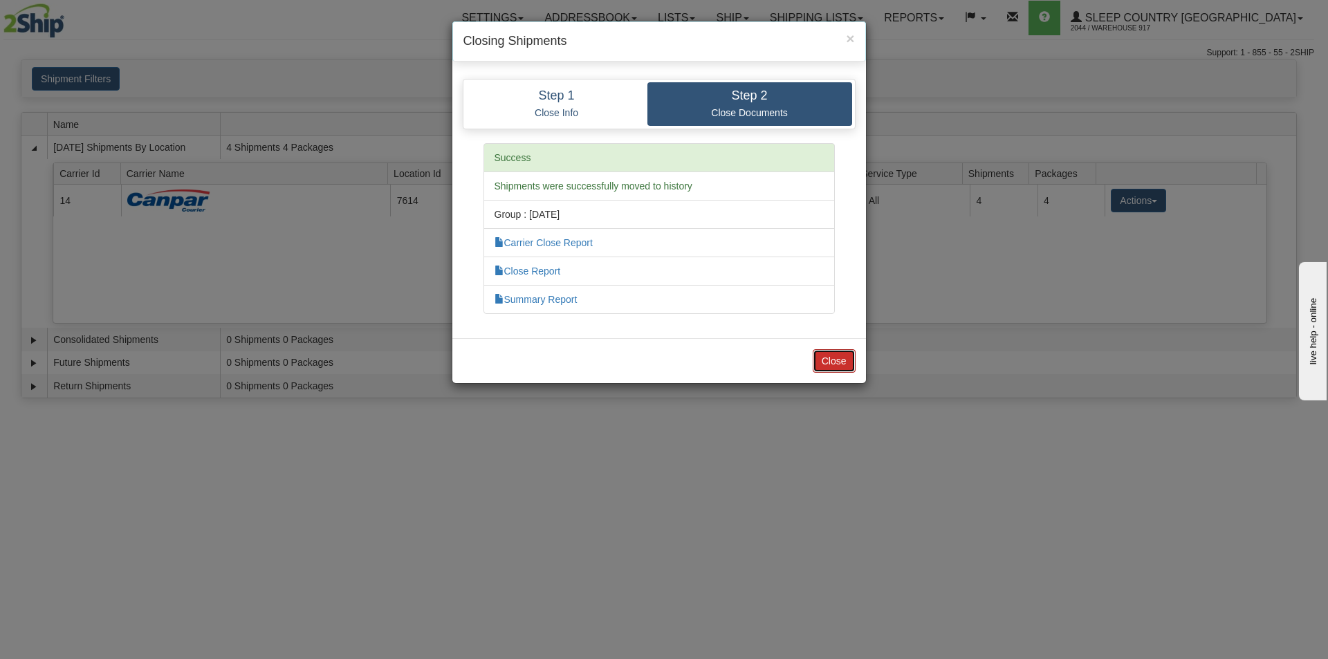
click at [842, 368] on button "Close" at bounding box center [833, 361] width 43 height 24
